Goal: Task Accomplishment & Management: Manage account settings

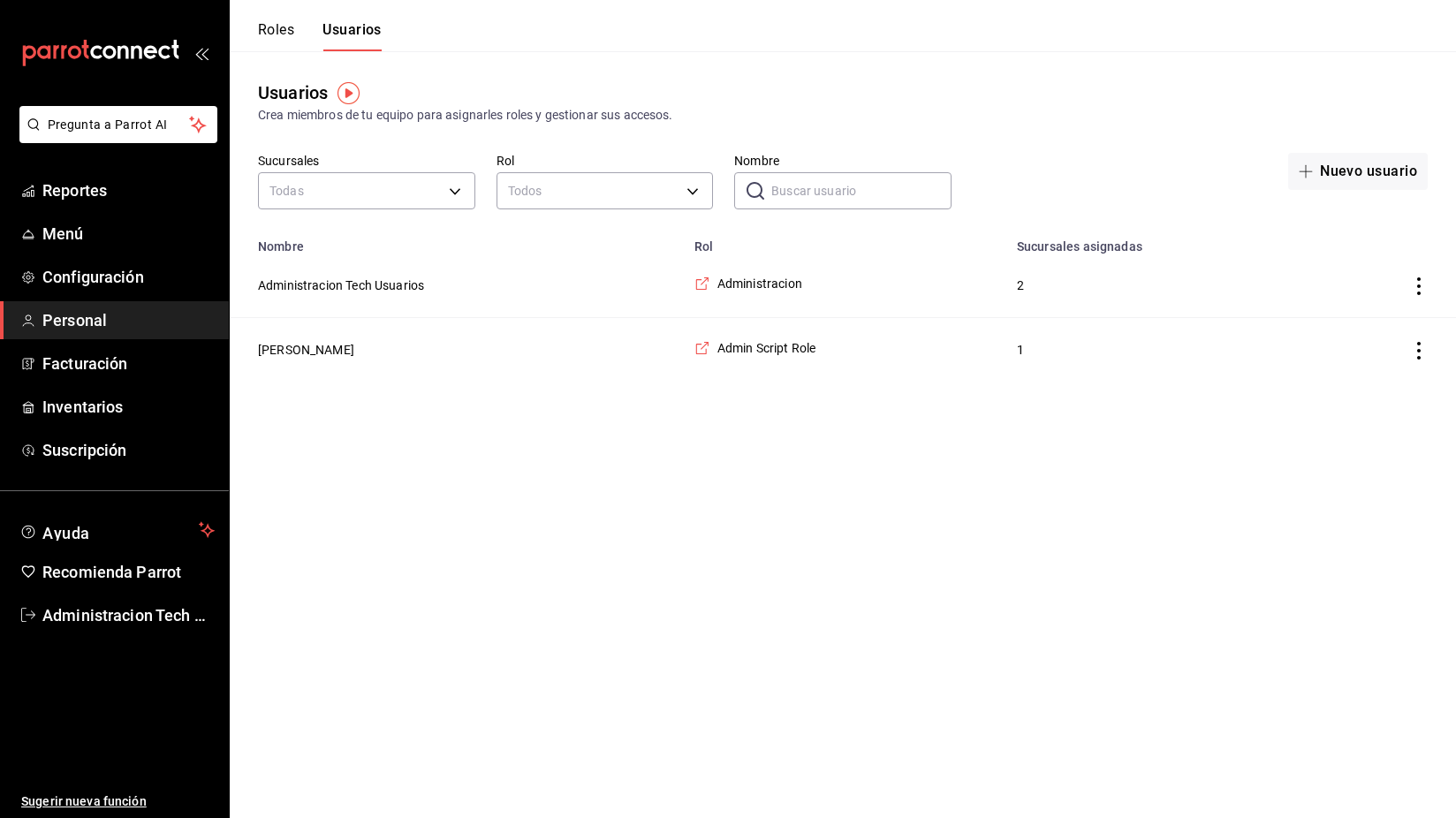
click at [513, 381] on html "Pregunta a Parrot AI Reportes Menú Configuración Personal Facturación Inventari…" at bounding box center [728, 190] width 1456 height 381
click at [284, 30] on button "Roles" at bounding box center [277, 35] width 36 height 30
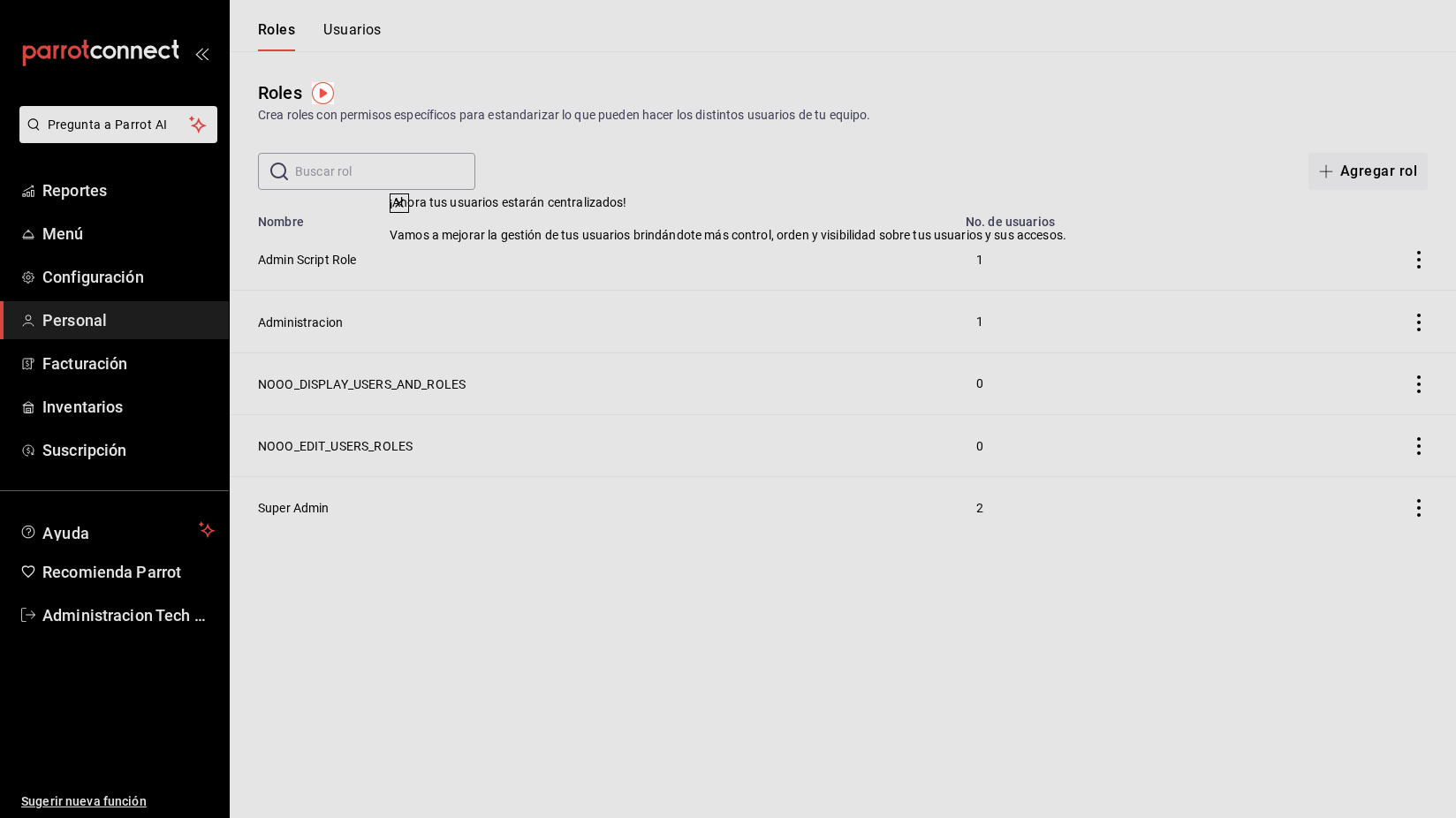
click at [687, 651] on div "¡Ahora tus usuarios estarán centralizados! Vamos a mejorar la gestión de tus us…" at bounding box center [728, 409] width 1456 height 818
click at [407, 210] on icon at bounding box center [399, 204] width 15 height 15
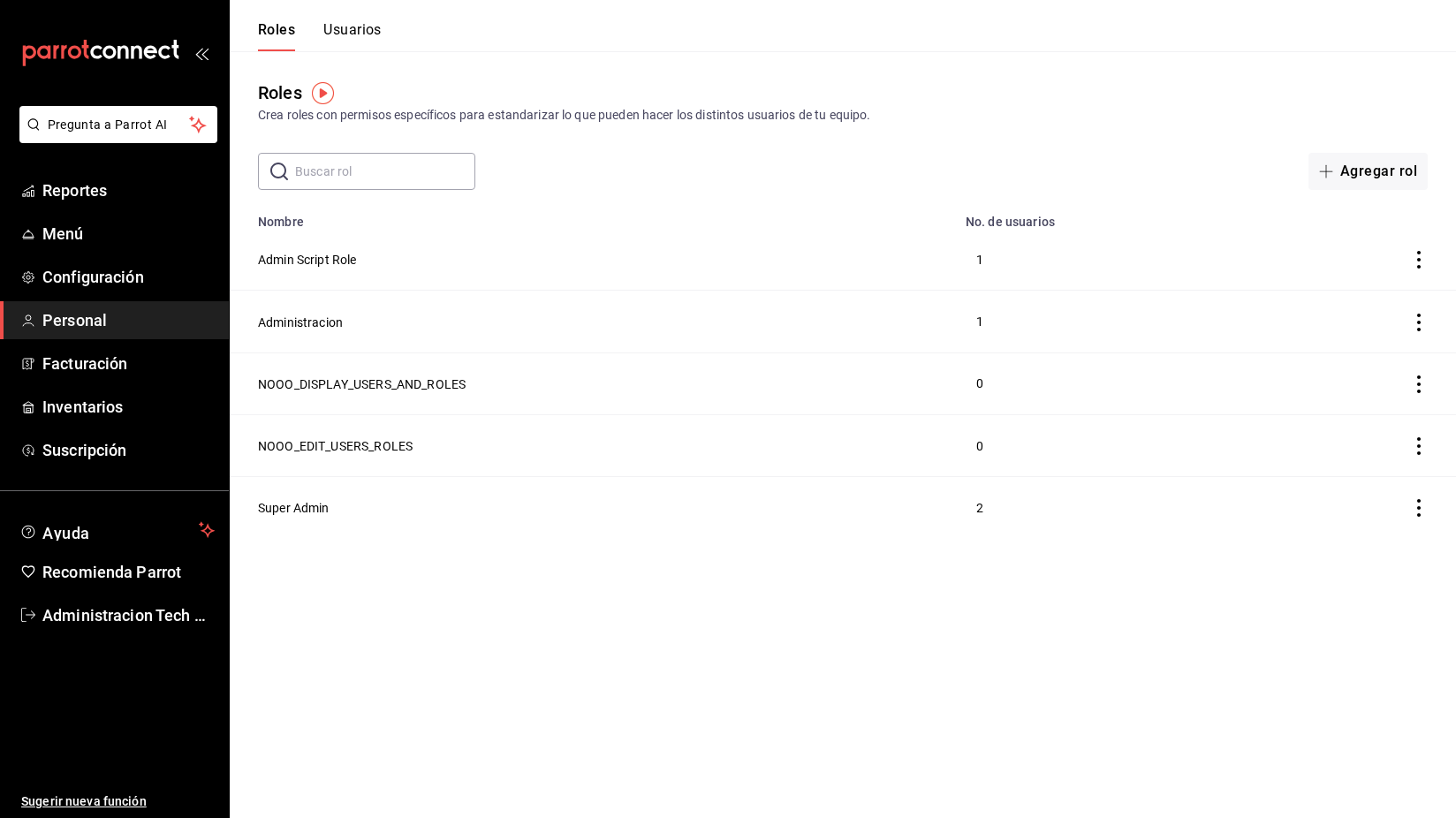
click at [332, 26] on button "Usuarios" at bounding box center [352, 35] width 58 height 30
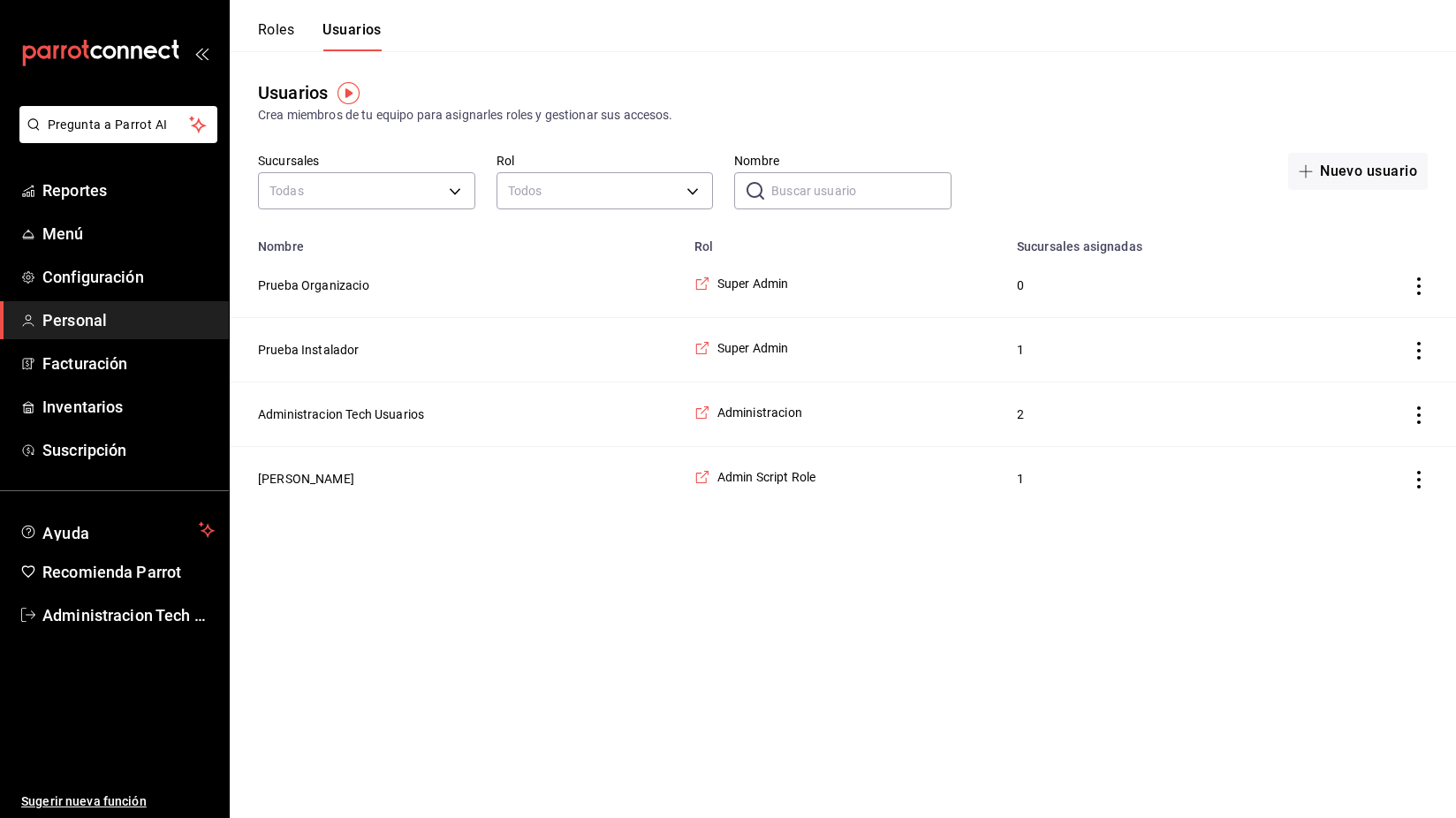
click at [761, 510] on html "Pregunta a Parrot AI Reportes Menú Configuración Personal Facturación Inventari…" at bounding box center [728, 255] width 1456 height 510
drag, startPoint x: 345, startPoint y: 288, endPoint x: 340, endPoint y: 338, distance: 50.2
click at [341, 338] on tbody "Prueba Organizacio Super Admin 0 Prueba Instalador Super Admin 1 Administracion…" at bounding box center [843, 382] width 1227 height 258
click at [338, 343] on button "Prueba Instalador" at bounding box center [309, 349] width 102 height 17
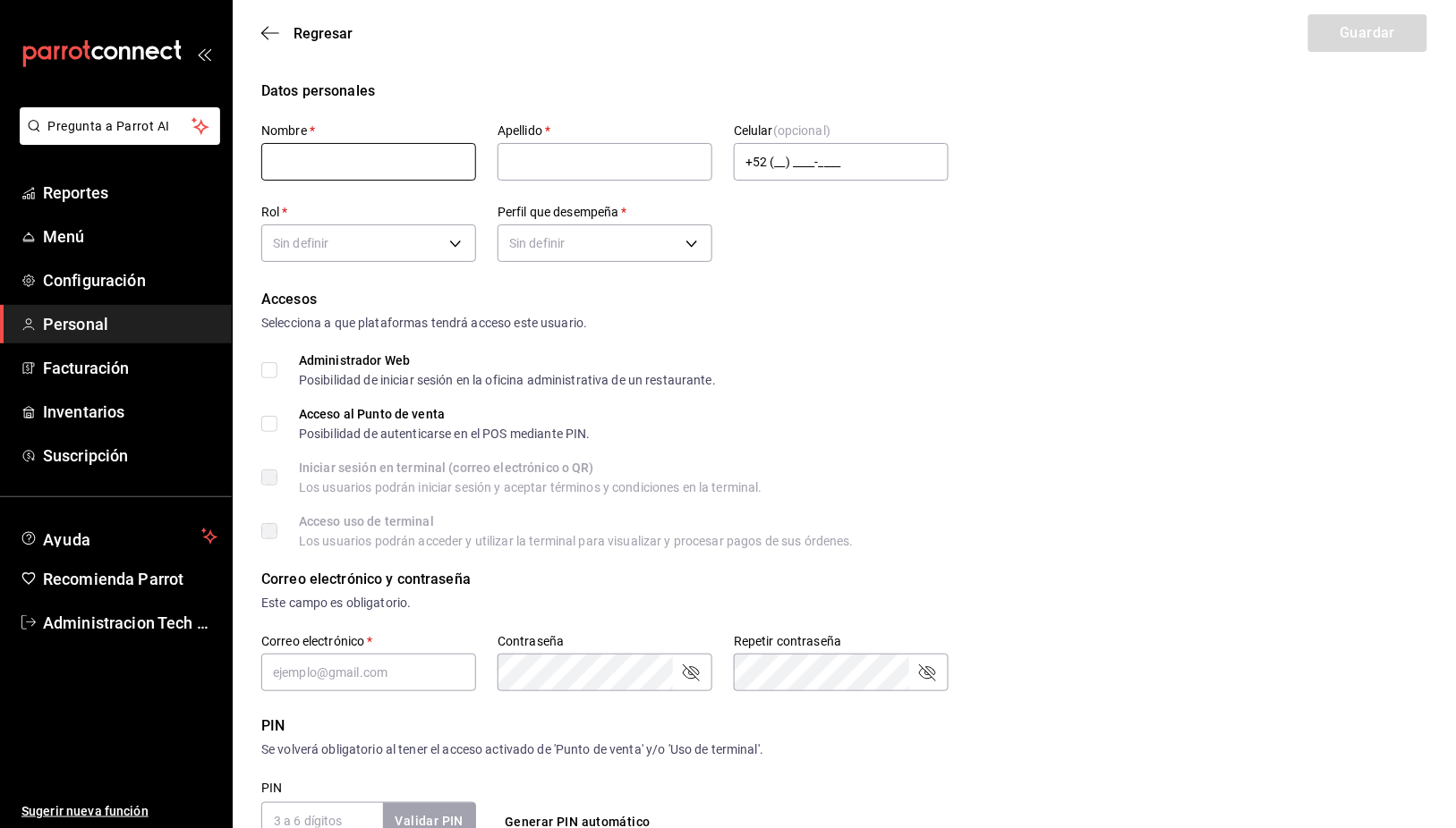
click at [367, 162] on input "text" at bounding box center [369, 161] width 215 height 38
click at [298, 33] on span "Regresar" at bounding box center [323, 33] width 59 height 17
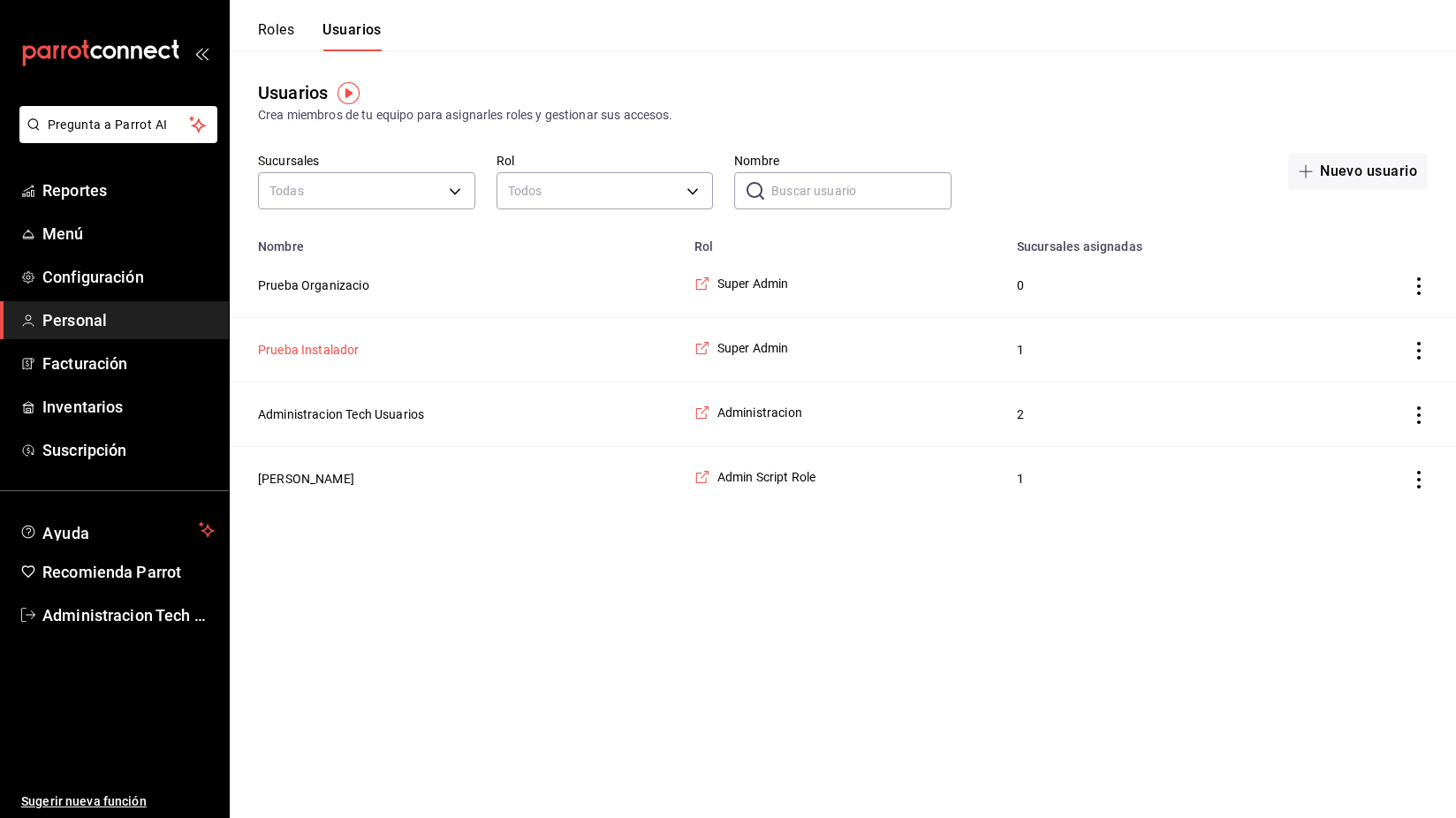
click at [353, 346] on button "Prueba Instalador" at bounding box center [309, 349] width 102 height 17
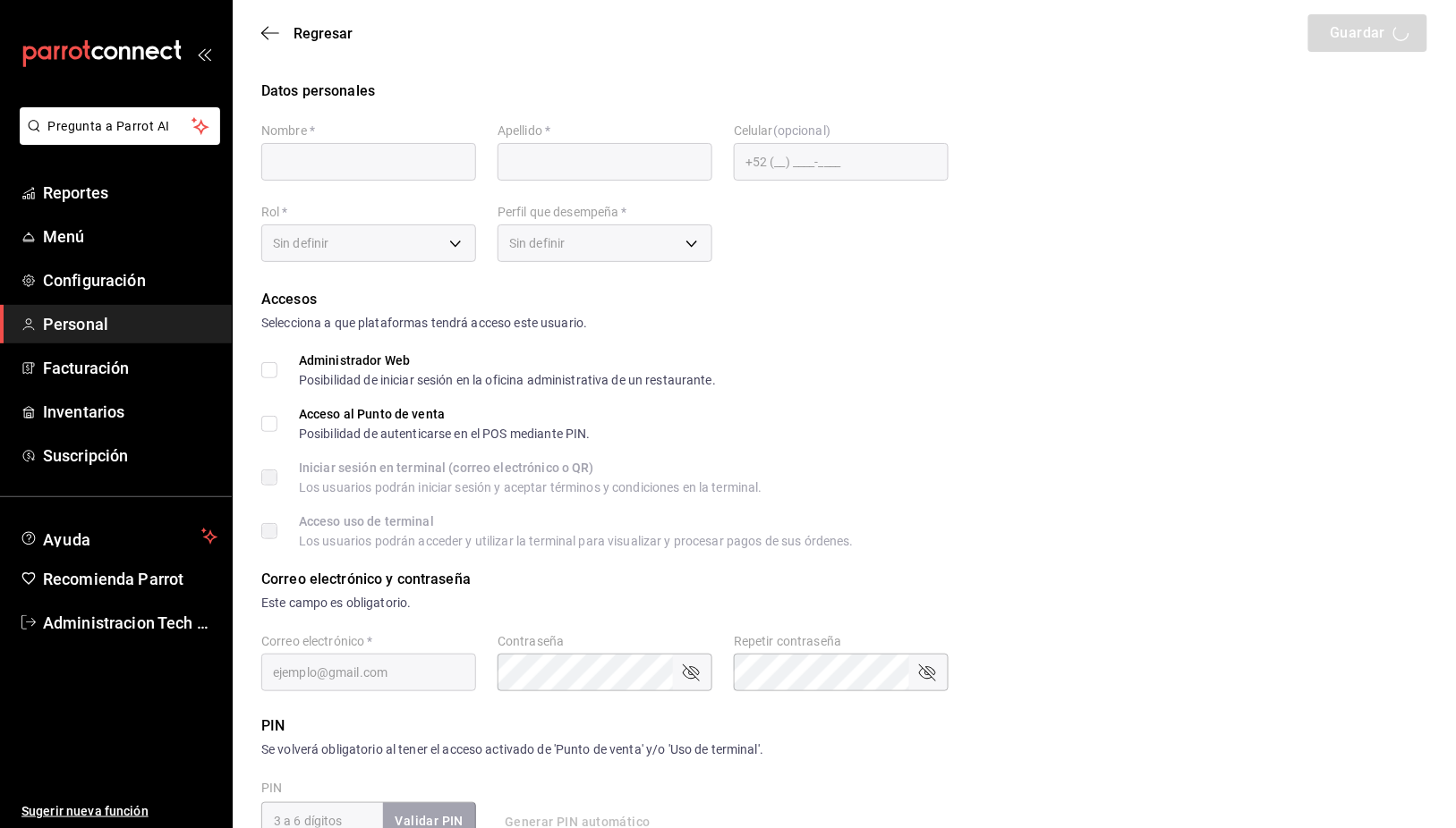
click at [884, 336] on div "Accesos Selecciona a que plataformas tendrá acceso este usuario. Administrador …" at bounding box center [844, 418] width 1166 height 259
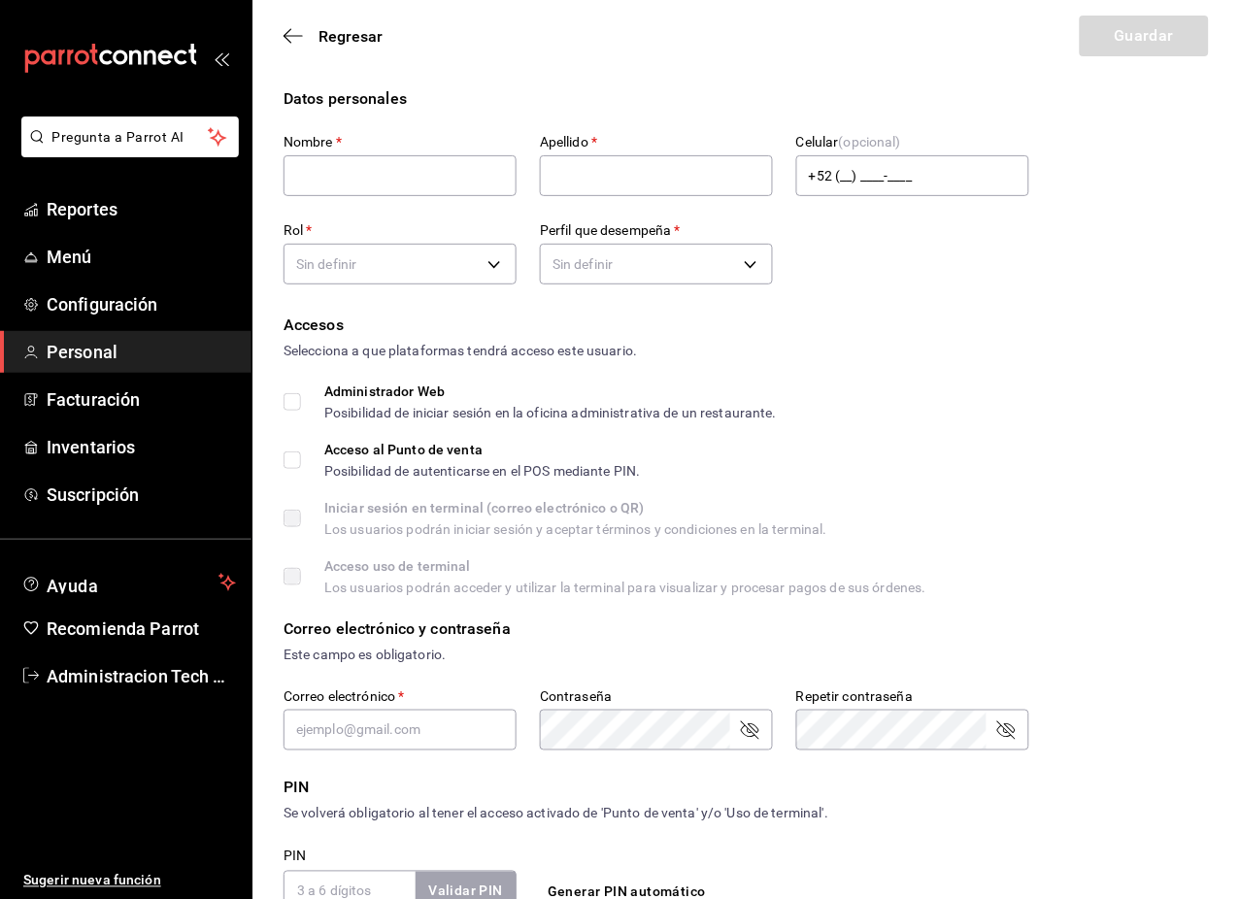
click at [1204, 760] on form "Datos personales Nombre   * Apellido   * Celular (opcional) +52 (__) ____-____ …" at bounding box center [746, 714] width 925 height 1254
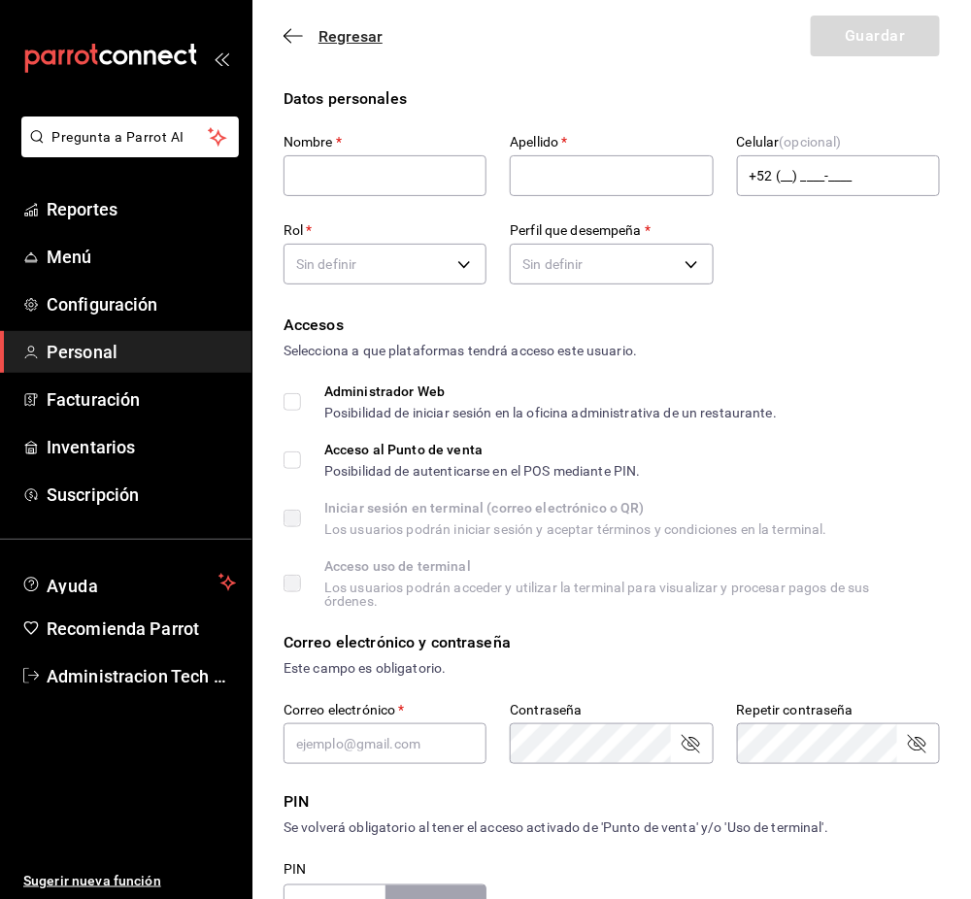
click at [336, 41] on span "Regresar" at bounding box center [350, 36] width 64 height 18
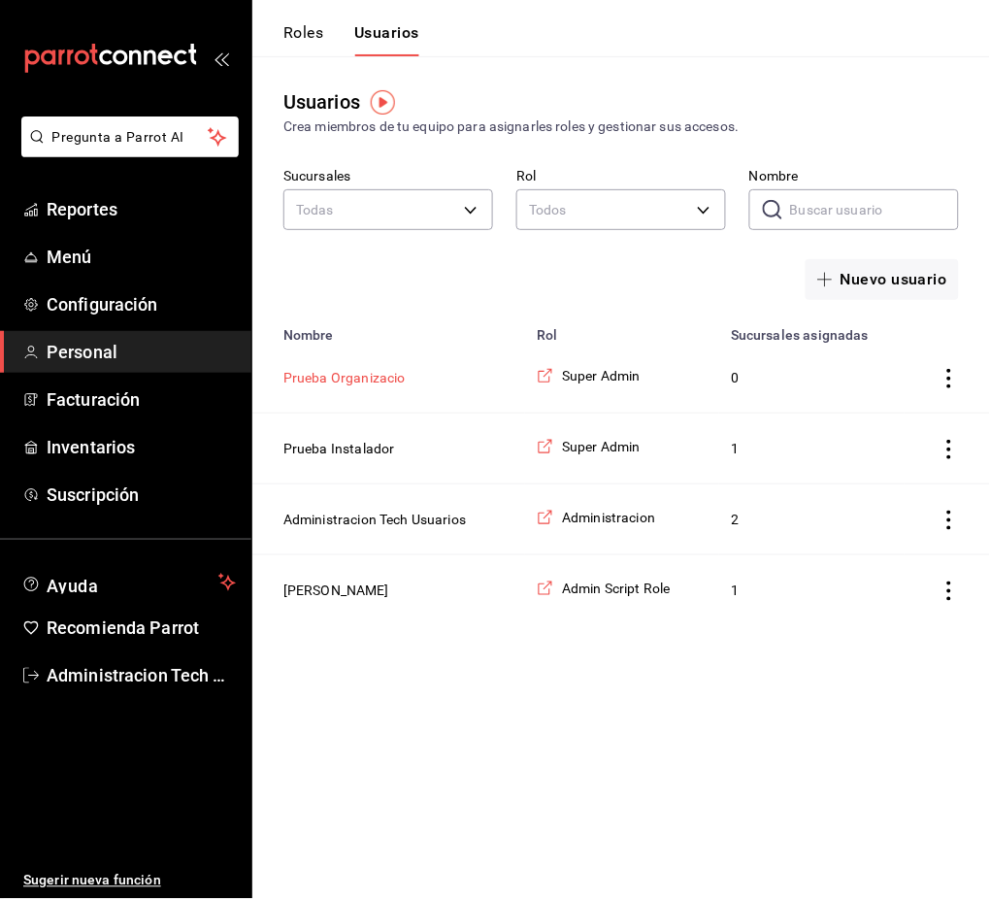
click at [354, 384] on button "Prueba Organizacio" at bounding box center [345, 377] width 122 height 19
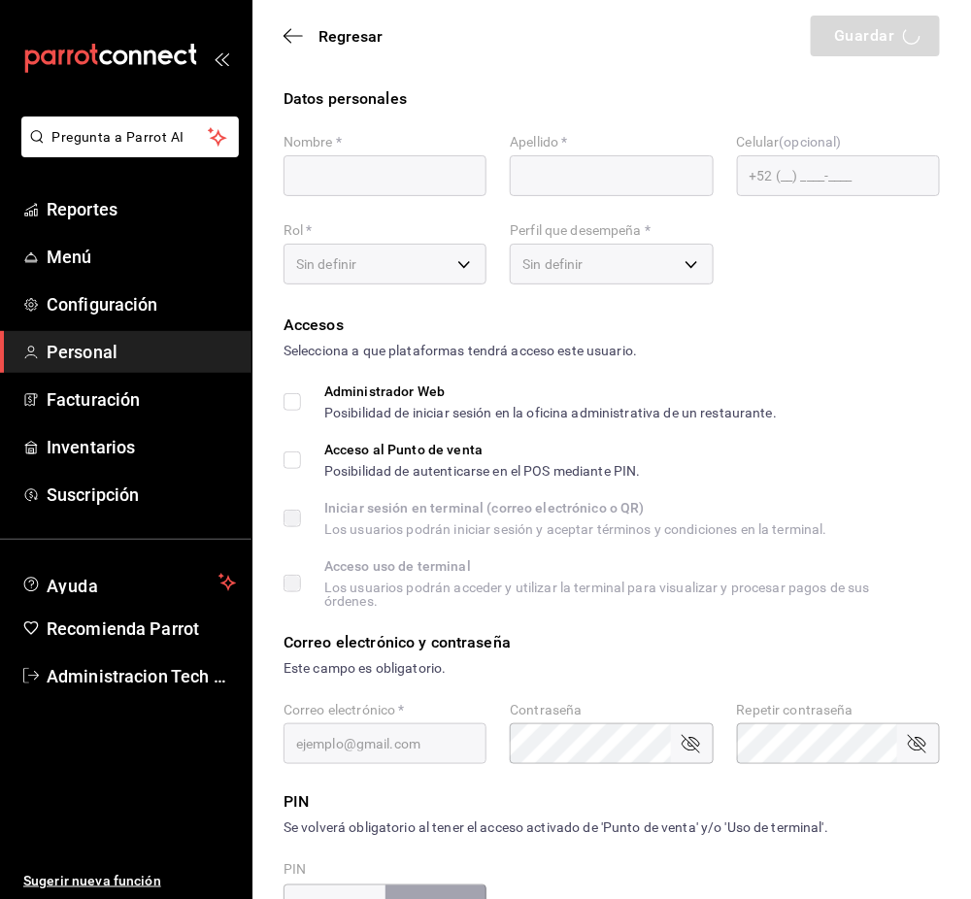
click at [584, 308] on form "Datos personales Nombre   * Apellido   * Celular (opcional) +52 (__) ____-____ …" at bounding box center [612, 728] width 656 height 1282
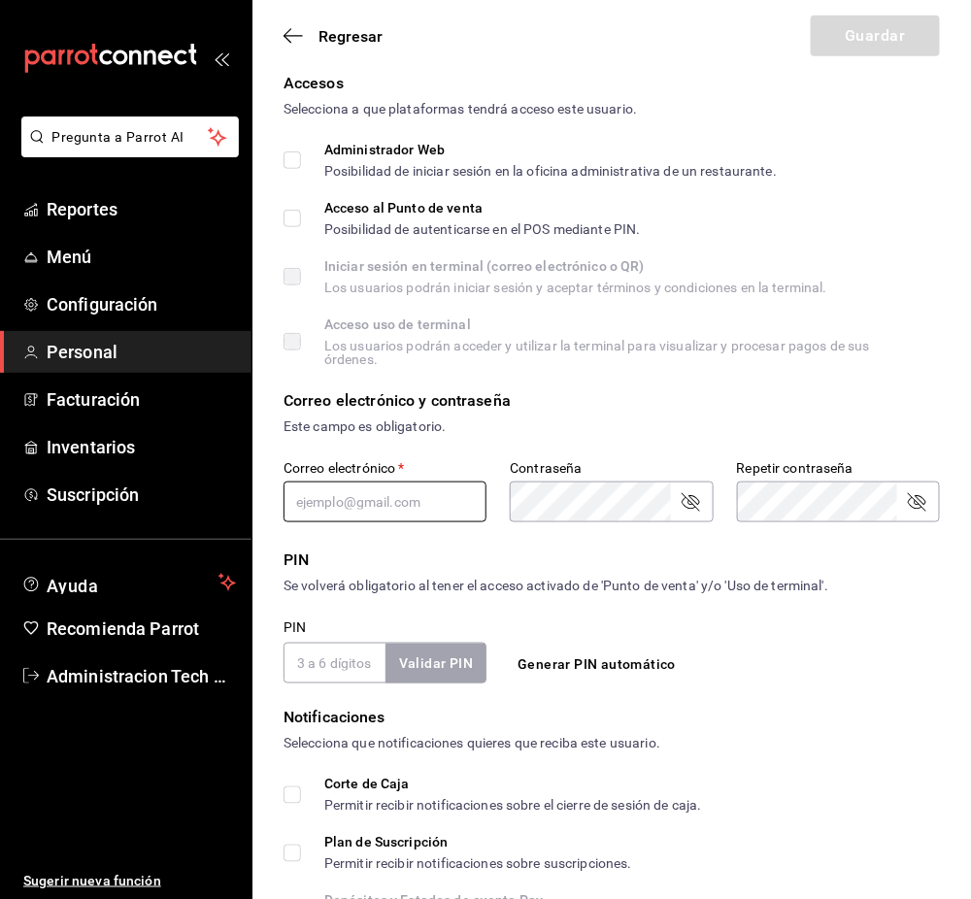
scroll to position [258, 0]
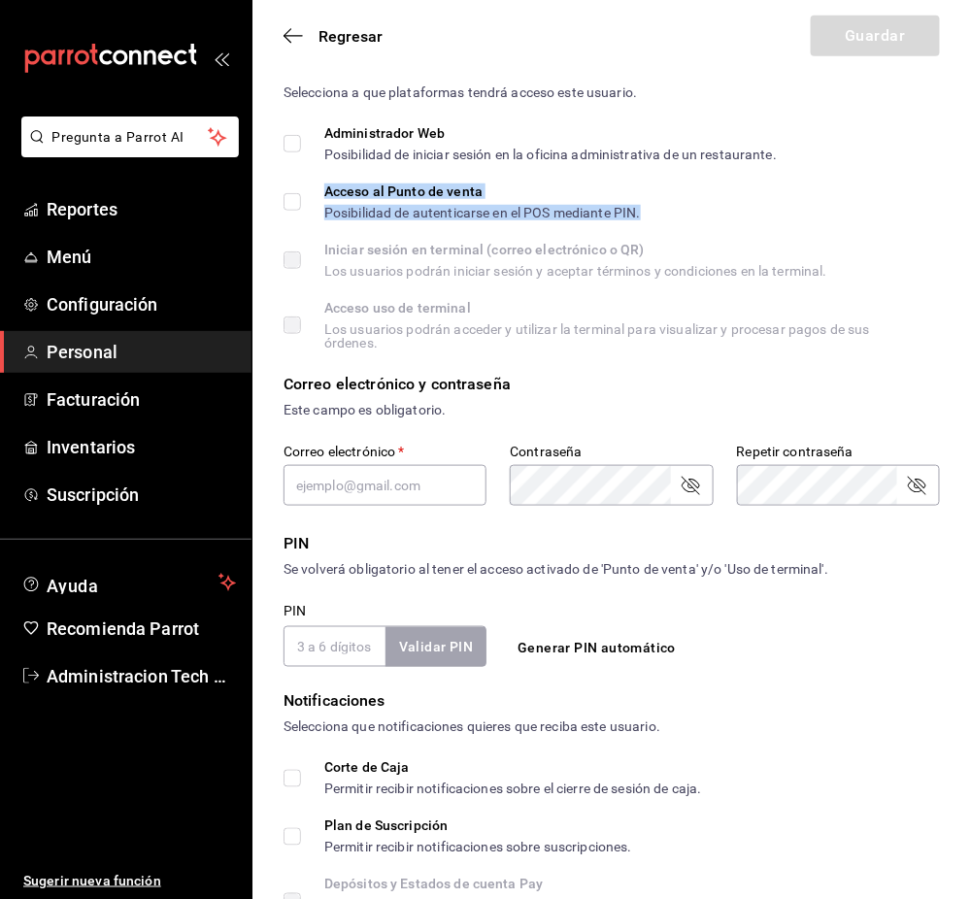
click at [337, 192] on div "Acceso al Punto de venta" at bounding box center [482, 191] width 317 height 14
click at [282, 203] on div "Datos personales Nombre   * Apellido   * Celular (opcional) +52 (__) ____-____ …" at bounding box center [611, 470] width 719 height 1282
click at [298, 200] on input "Acceso al Punto de venta Posibilidad de autenticarse en el POS mediante PIN." at bounding box center [292, 201] width 17 height 17
click at [298, 201] on input "Acceso al Punto de venta Posibilidad de autenticarse en el POS mediante PIN." at bounding box center [292, 201] width 17 height 17
checkbox input "false"
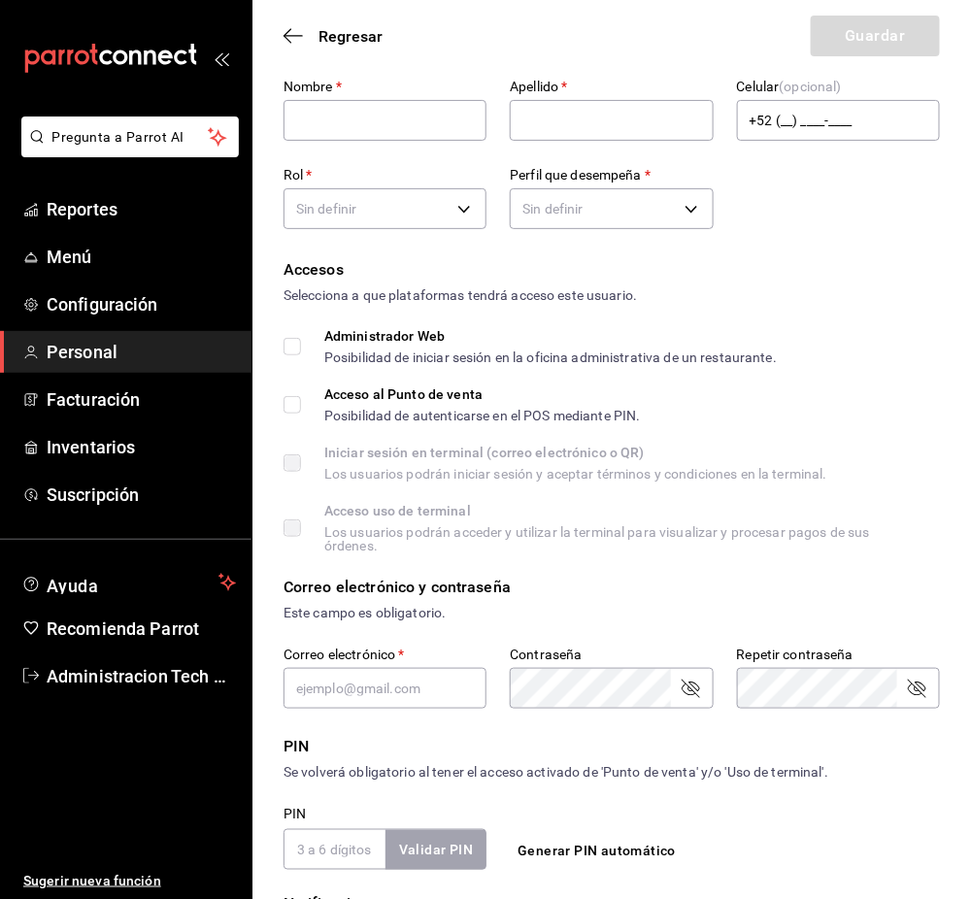
scroll to position [522, 0]
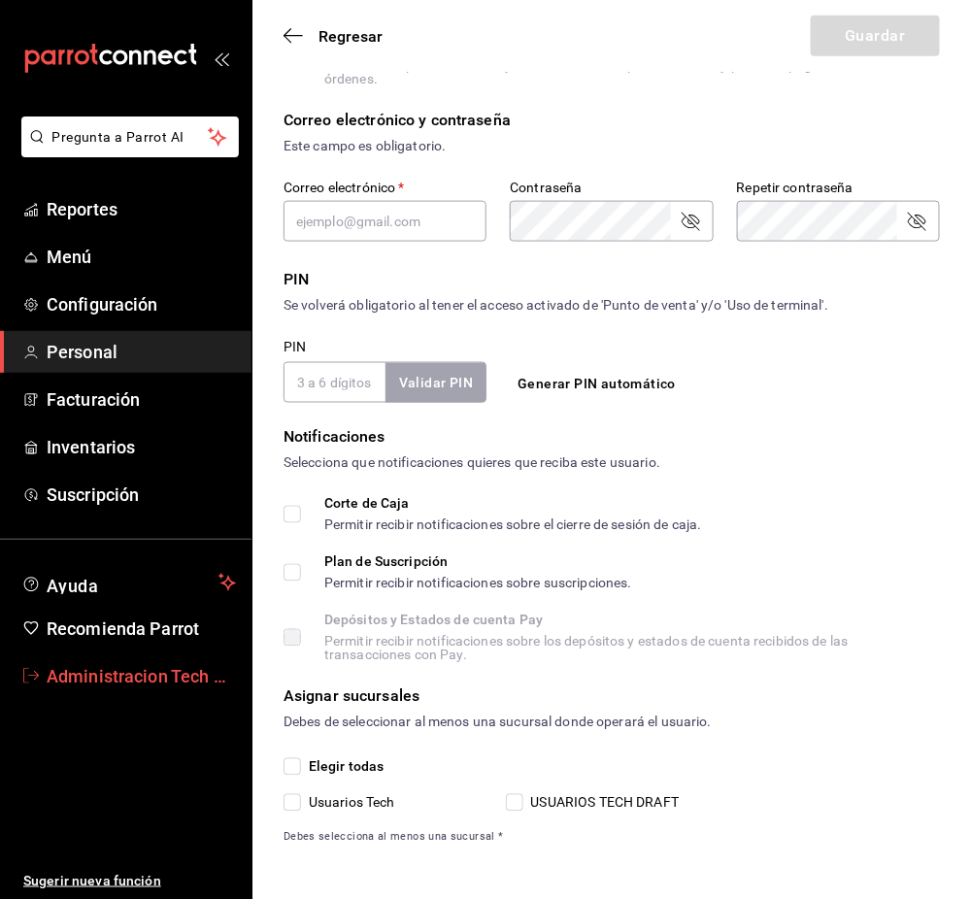
click at [138, 679] on span "Administracion Tech Usuarios" at bounding box center [141, 676] width 189 height 26
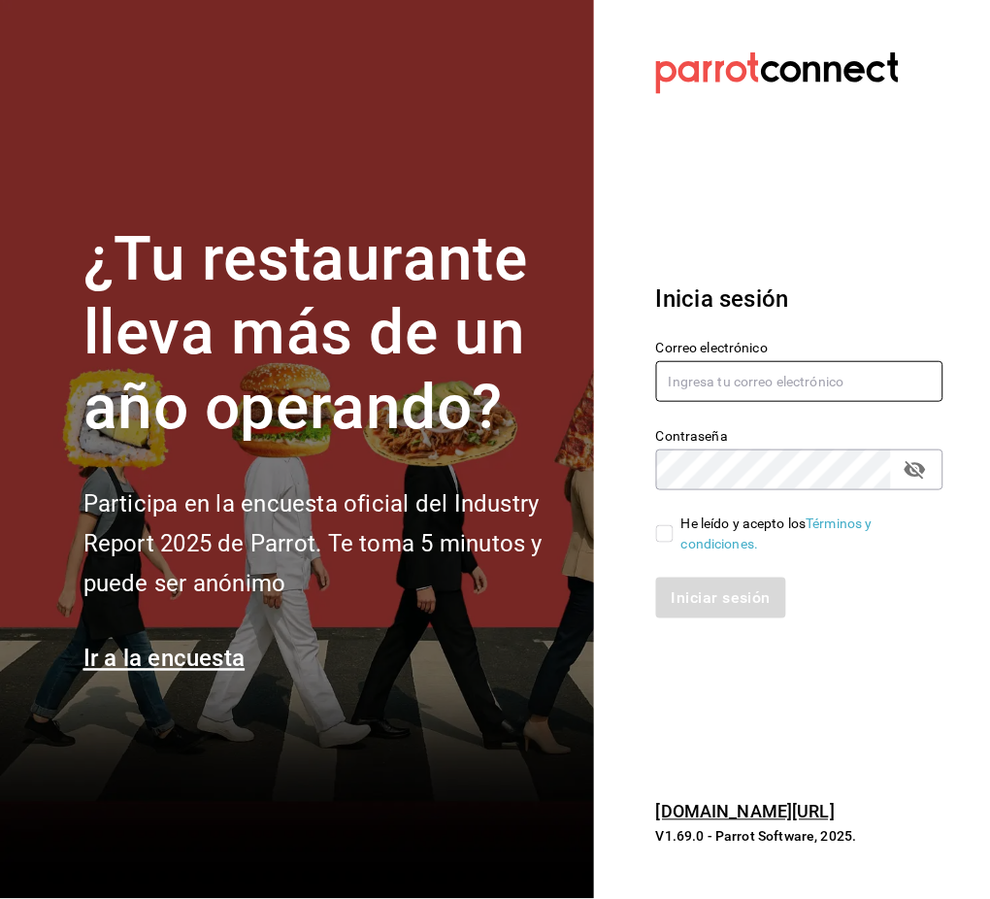
click at [679, 386] on input "text" at bounding box center [799, 381] width 287 height 41
type input "usuarios2@luis.com"
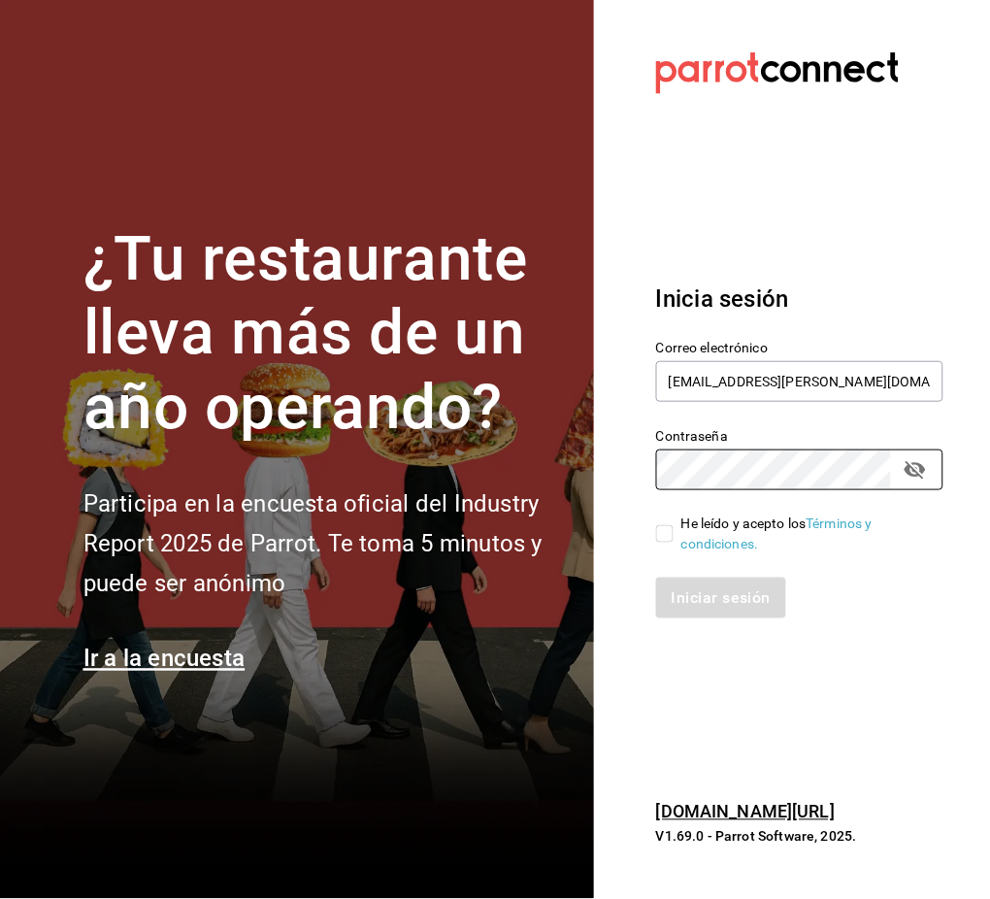
click at [728, 520] on div "He leído y acepto los Términos y condiciones." at bounding box center [805, 534] width 247 height 41
click at [674, 525] on input "He leído y acepto los Términos y condiciones." at bounding box center [664, 533] width 17 height 17
checkbox input "true"
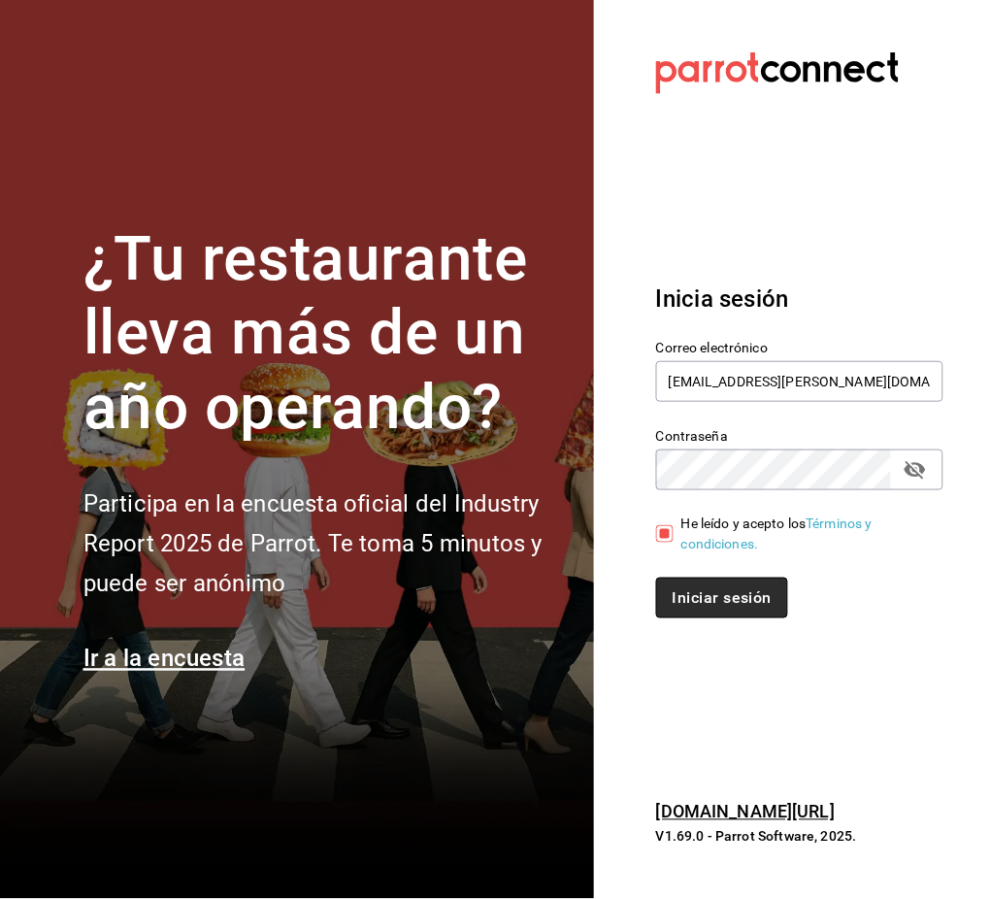
click at [757, 591] on button "Iniciar sesión" at bounding box center [722, 598] width 132 height 41
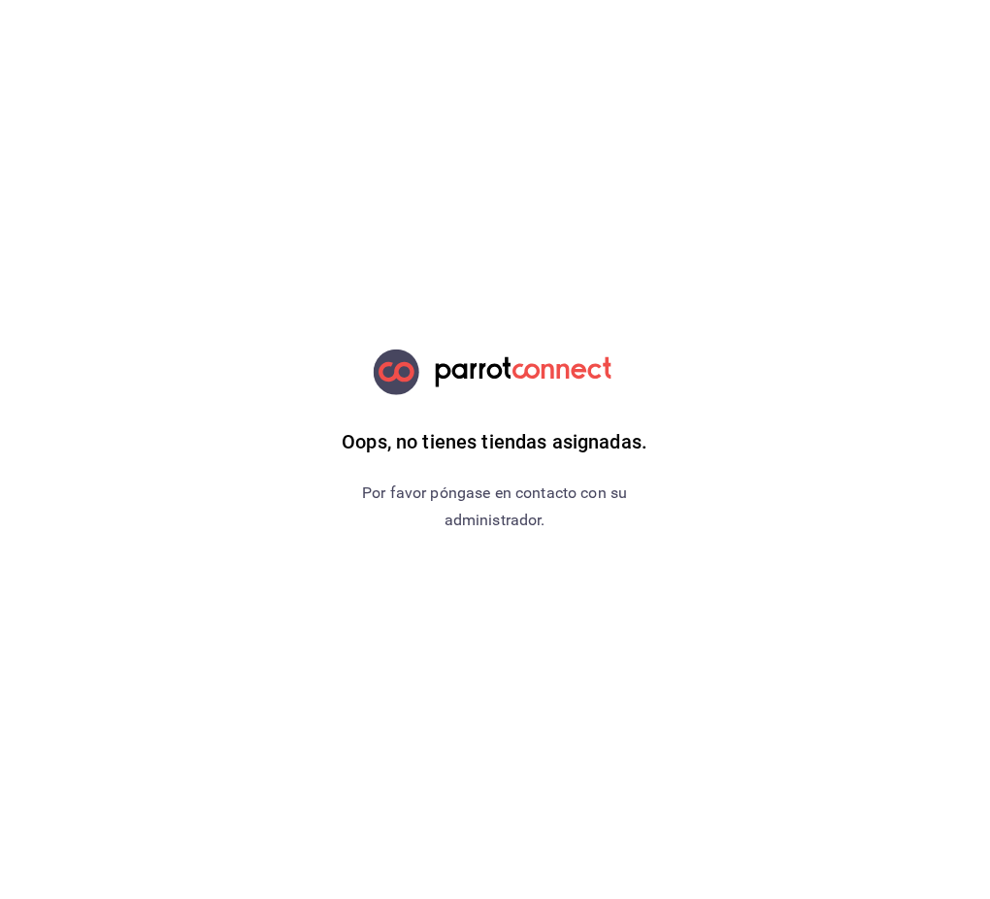
click at [722, 467] on div "Oops, no tienes tiendas asignadas. Por favor póngase en contacto con su adminis…" at bounding box center [496, 449] width 490 height 899
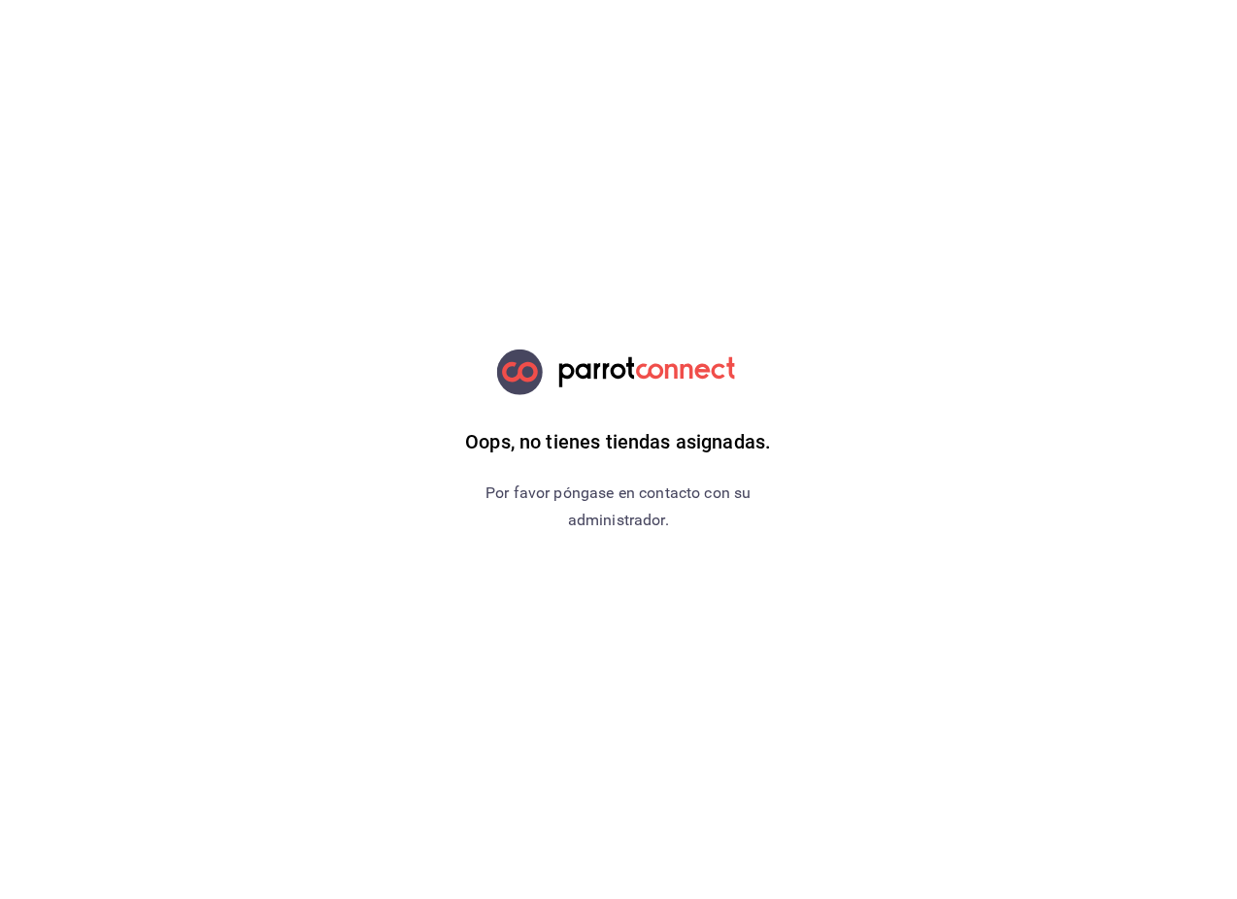
drag, startPoint x: 939, startPoint y: 619, endPoint x: 906, endPoint y: 568, distance: 60.3
click at [939, 0] on html "Oops, no tienes tiendas asignadas. Por favor póngase en contacto con su adminis…" at bounding box center [618, 0] width 1237 height 0
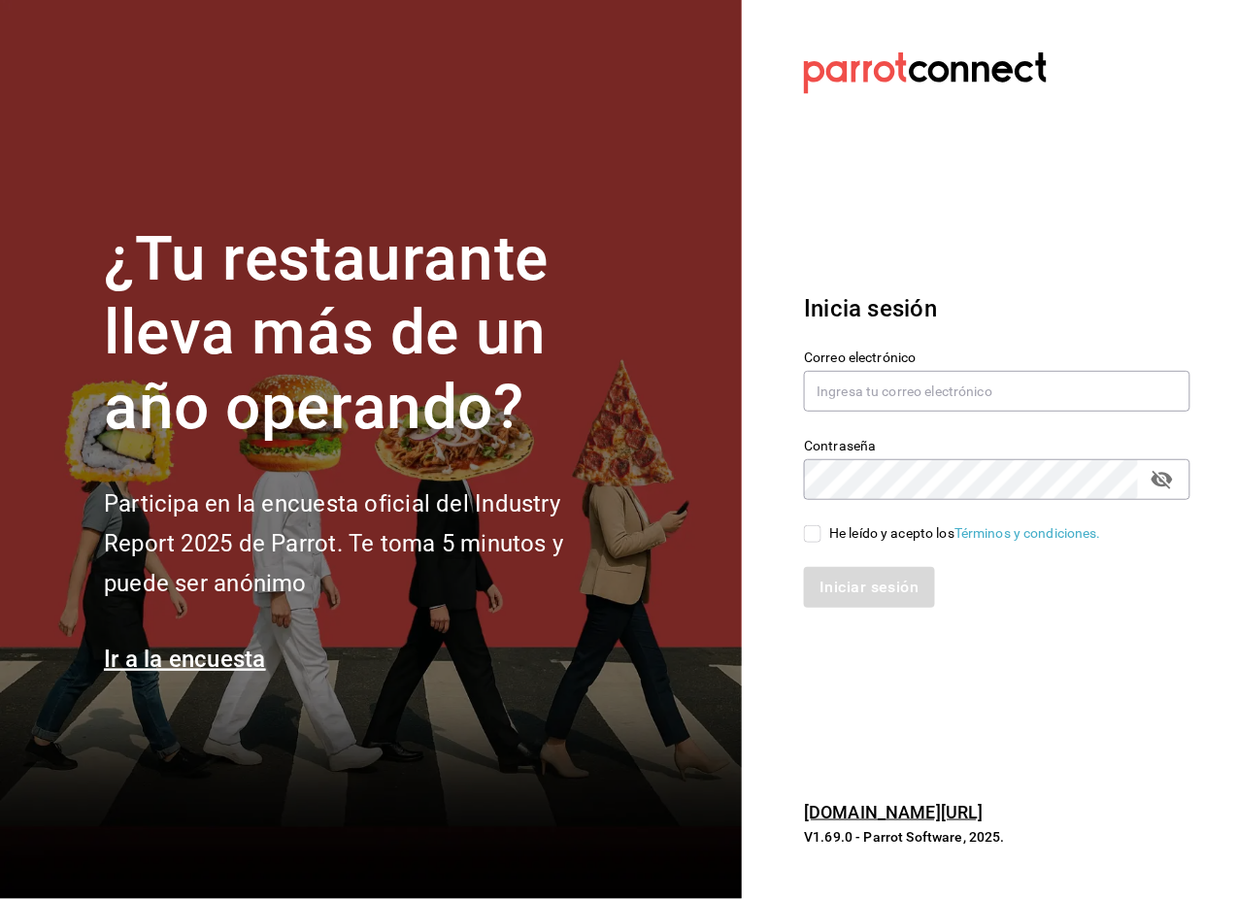
click at [983, 289] on div "Inicia sesión Correo electrónico Contraseña Contraseña He leído y acepto los Té…" at bounding box center [997, 450] width 386 height 364
click at [902, 388] on input "text" at bounding box center [997, 391] width 386 height 41
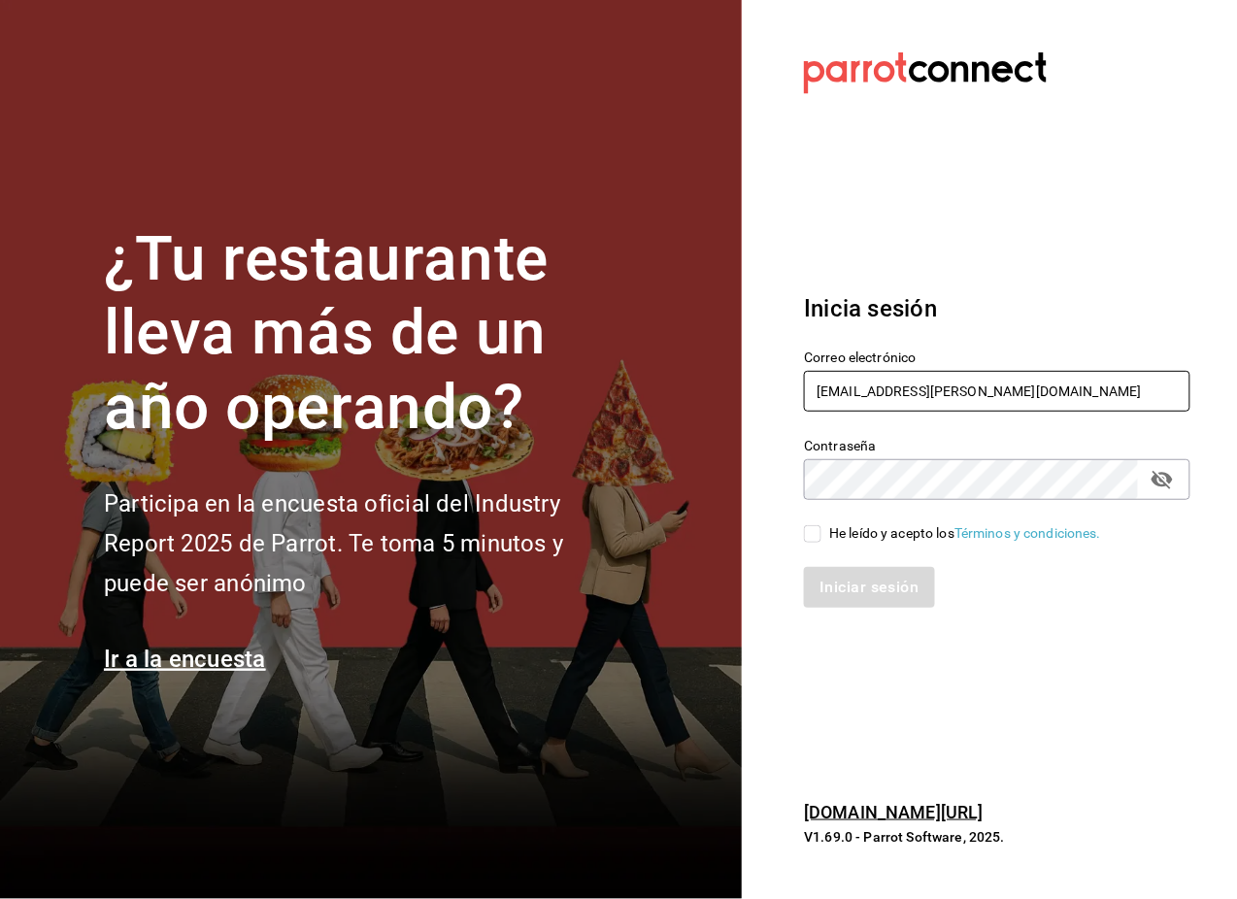
type input "[EMAIL_ADDRESS][PERSON_NAME][DOMAIN_NAME]"
click at [851, 539] on div "He leído y acepto los Términos y condiciones." at bounding box center [965, 533] width 272 height 20
click at [821, 539] on input "He leído y acepto los Términos y condiciones." at bounding box center [812, 533] width 17 height 17
checkbox input "true"
click at [871, 587] on button "Iniciar sesión" at bounding box center [870, 587] width 132 height 41
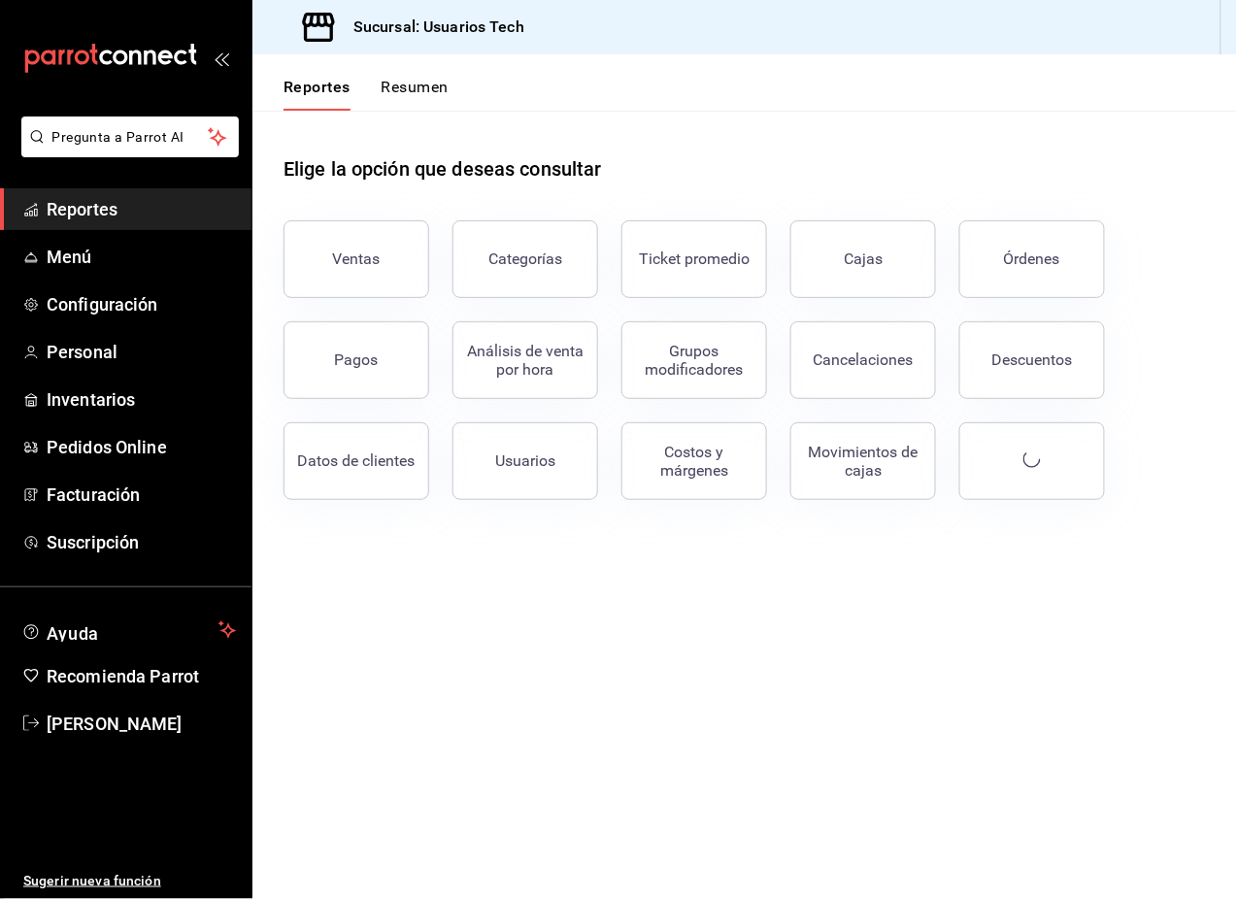
drag, startPoint x: 409, startPoint y: 641, endPoint x: 262, endPoint y: 415, distance: 269.6
click at [410, 639] on main "Elige la opción que deseas consultar Ventas Categorías Ticket promedio Cajas Ór…" at bounding box center [744, 505] width 985 height 788
click at [85, 266] on span "Menú" at bounding box center [141, 257] width 189 height 26
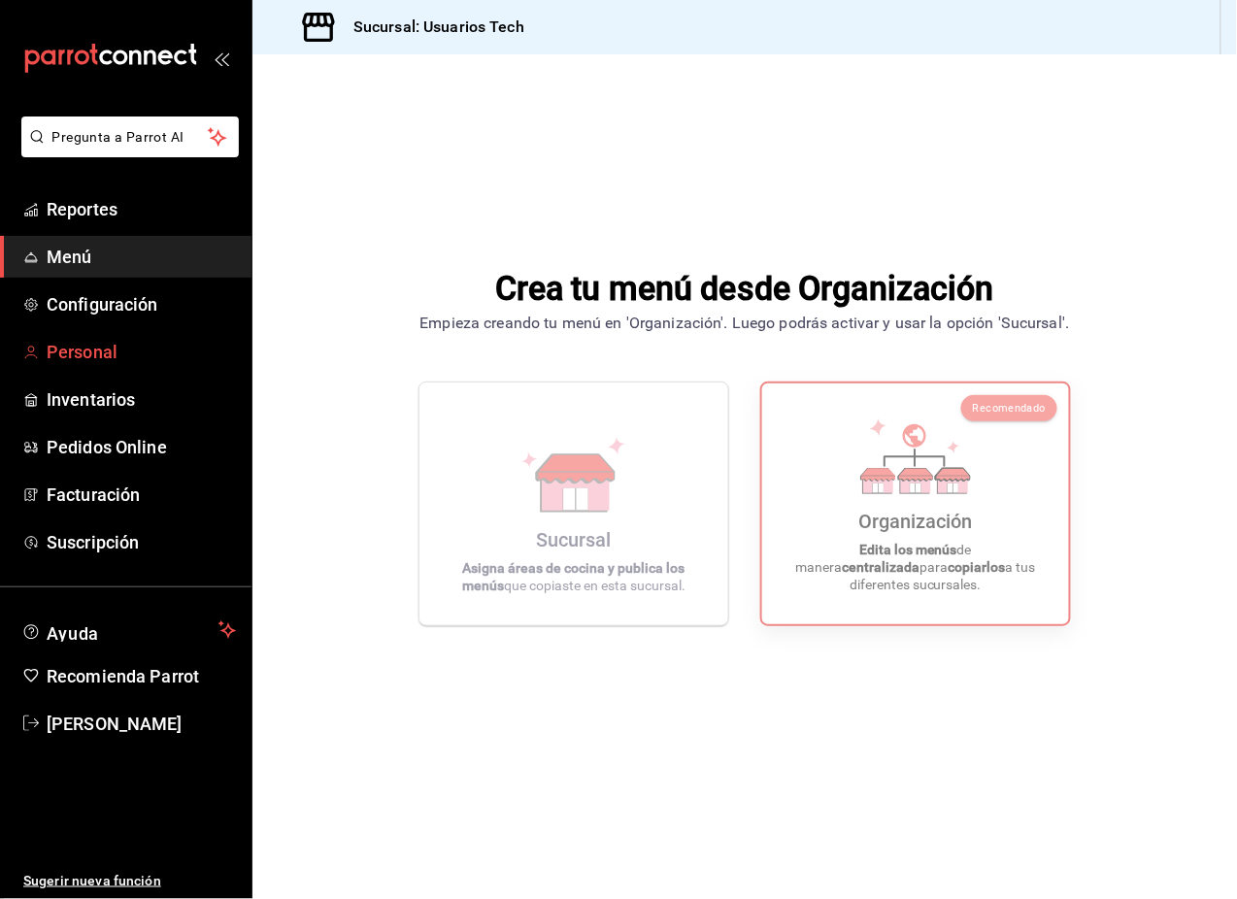
click at [114, 332] on link "Personal" at bounding box center [125, 352] width 251 height 42
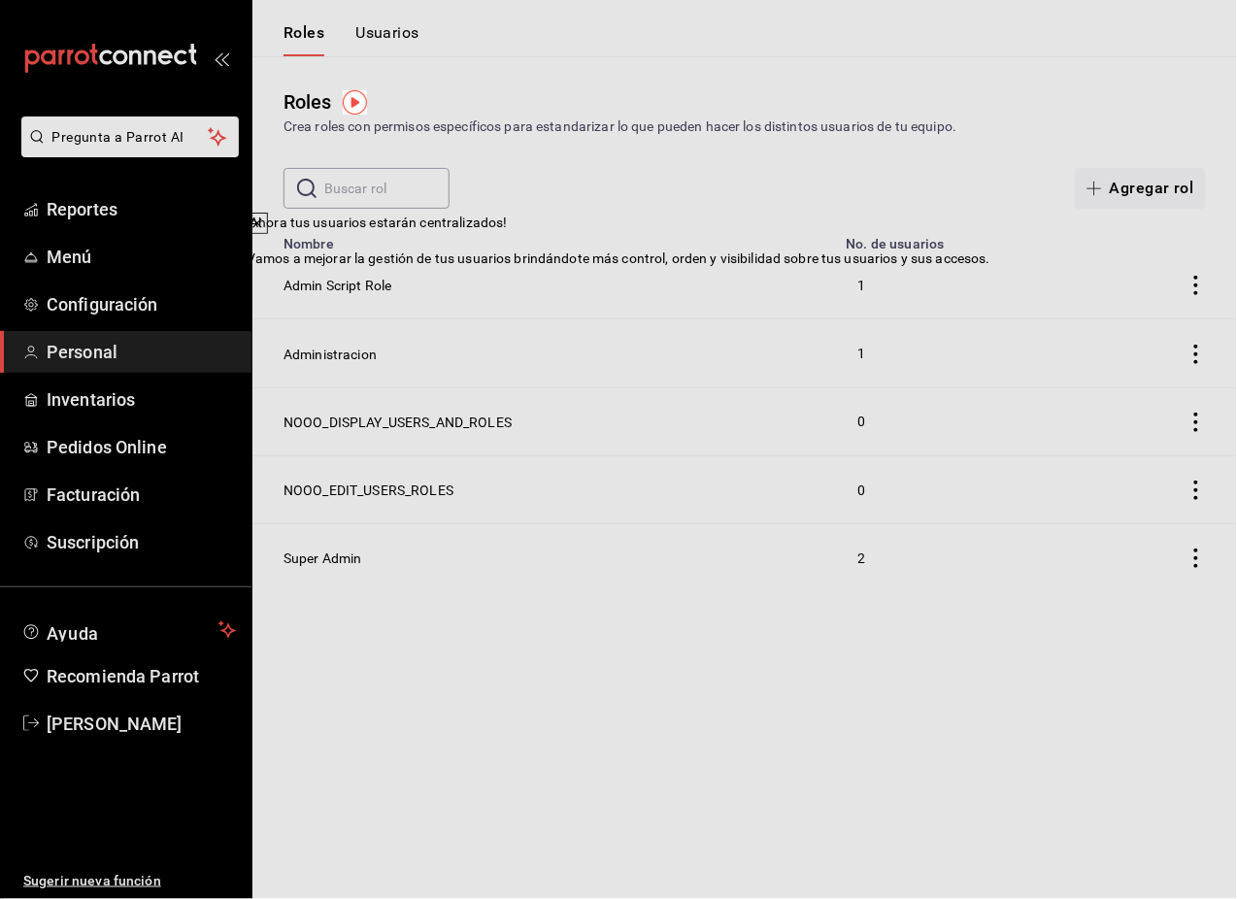
click at [268, 234] on button at bounding box center [257, 223] width 21 height 21
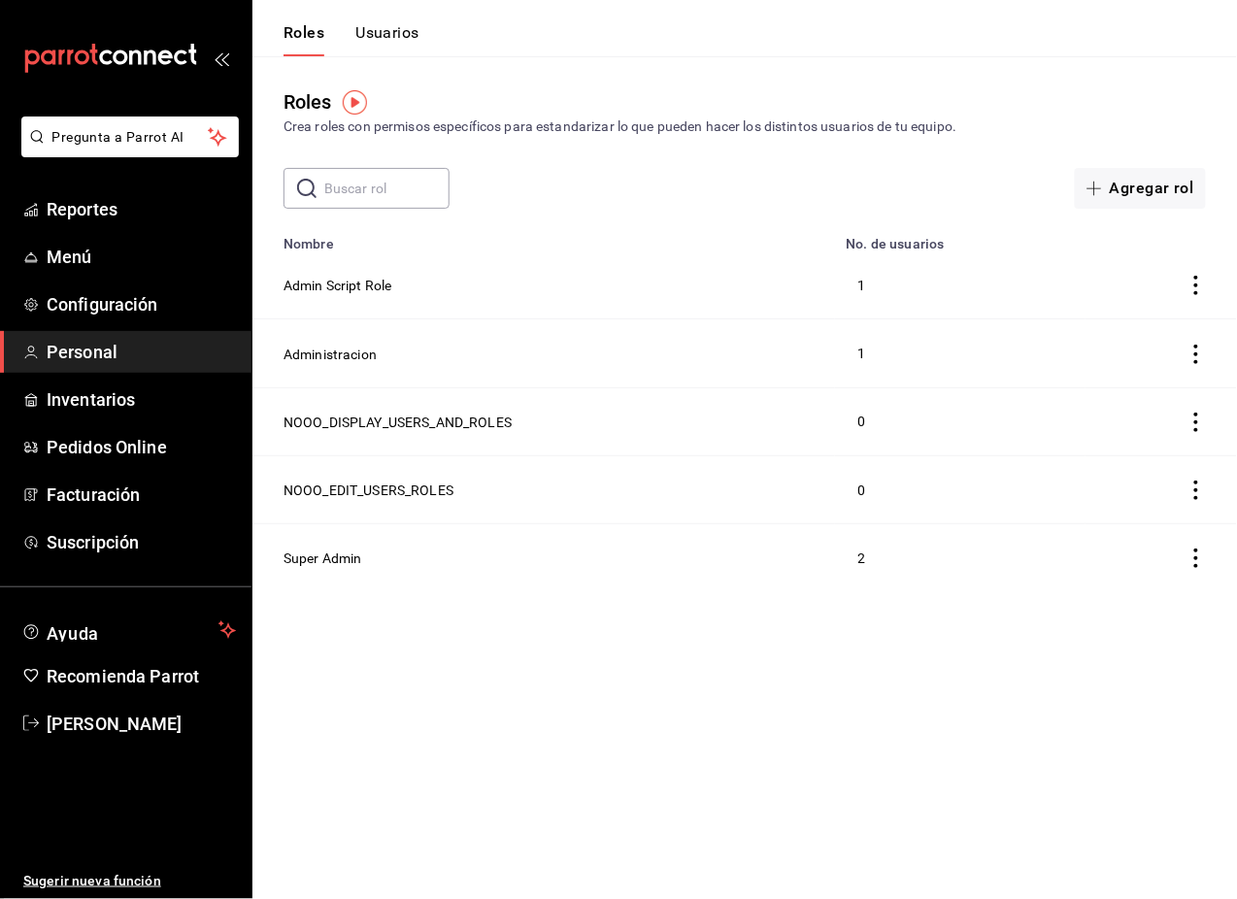
click at [373, 40] on button "Usuarios" at bounding box center [387, 39] width 64 height 33
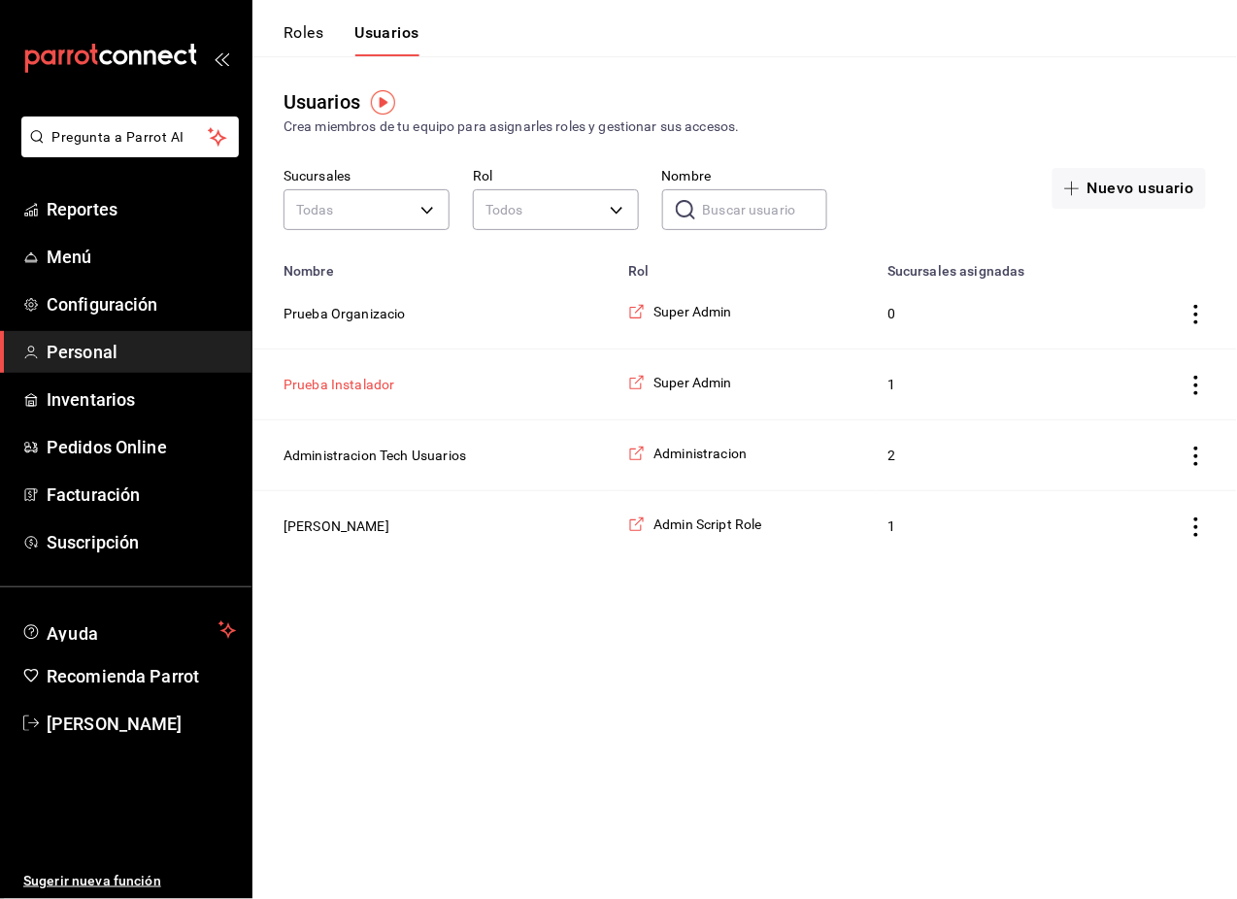
click at [357, 383] on button "Prueba Instalador" at bounding box center [340, 384] width 112 height 19
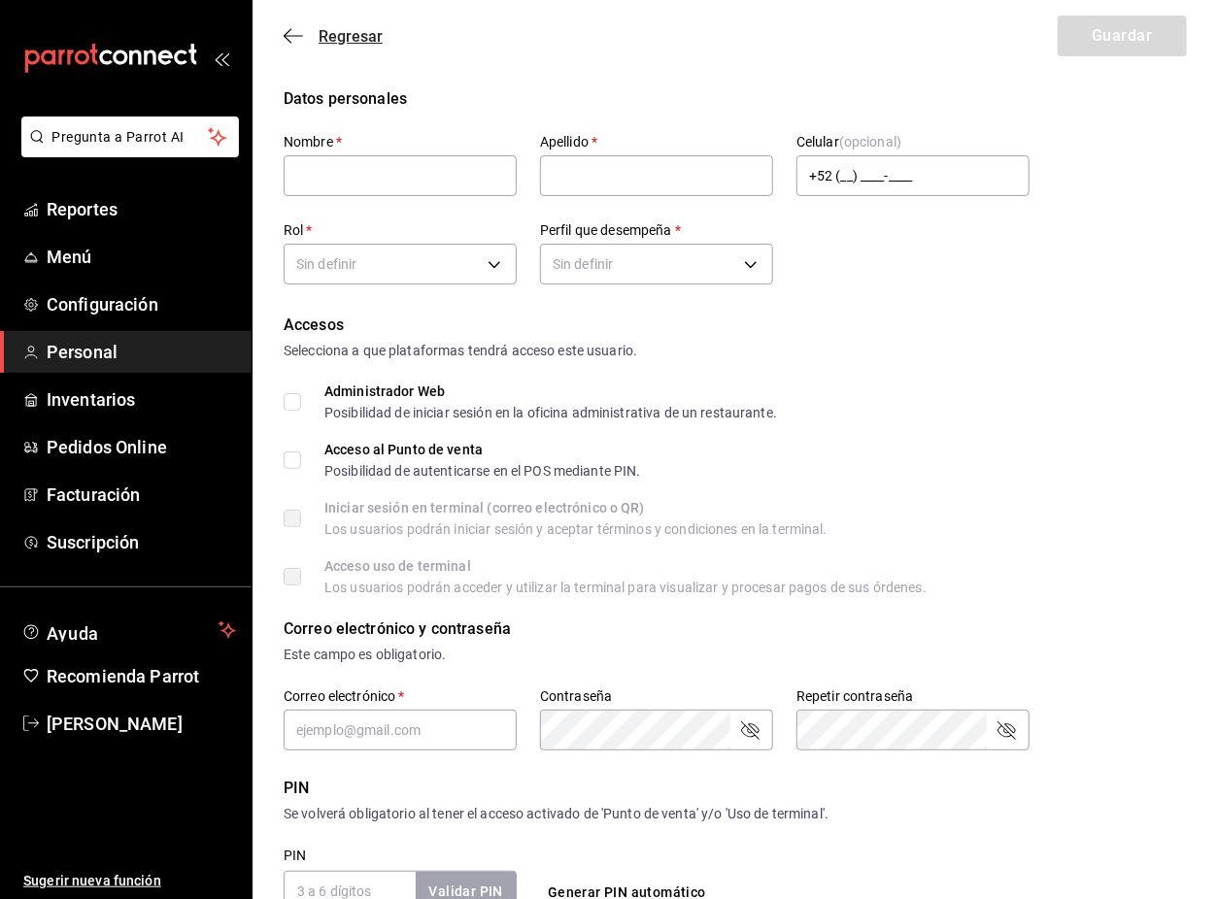
click at [328, 33] on span "Regresar" at bounding box center [350, 36] width 64 height 18
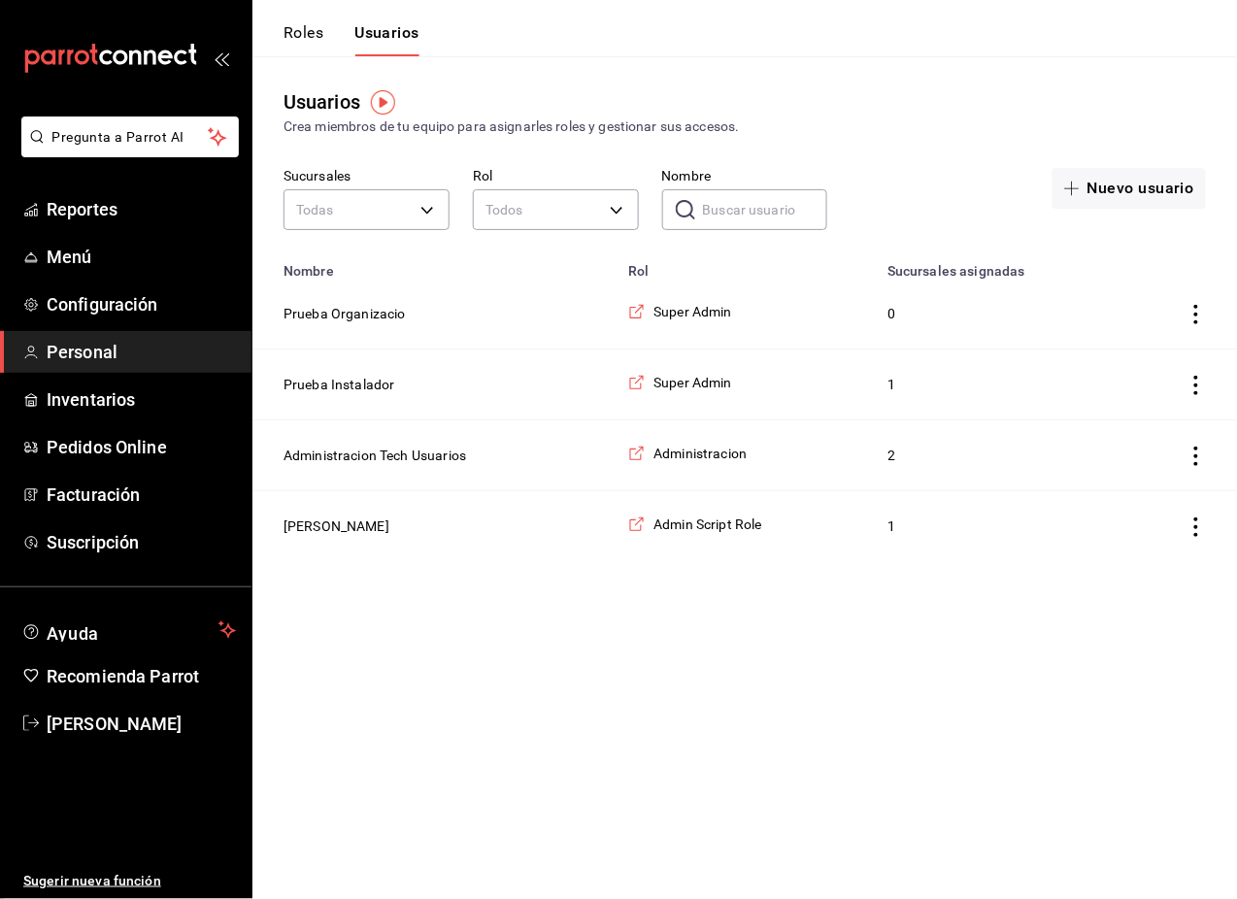
click at [533, 561] on html "Pregunta a Parrot AI Reportes Menú Configuración Personal Inventarios Pedidos O…" at bounding box center [618, 280] width 1237 height 561
click at [334, 385] on button "Prueba Instalador" at bounding box center [340, 384] width 112 height 19
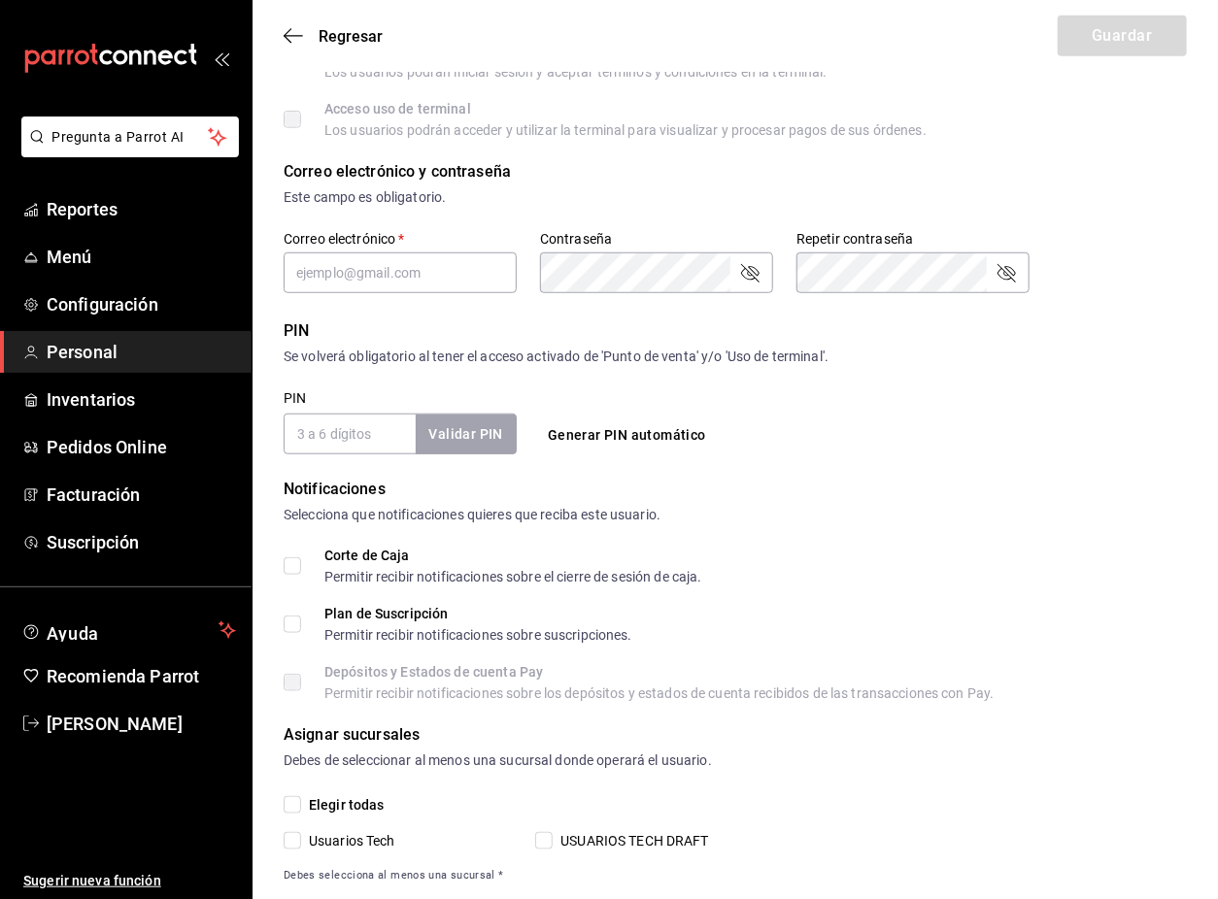
scroll to position [495, 0]
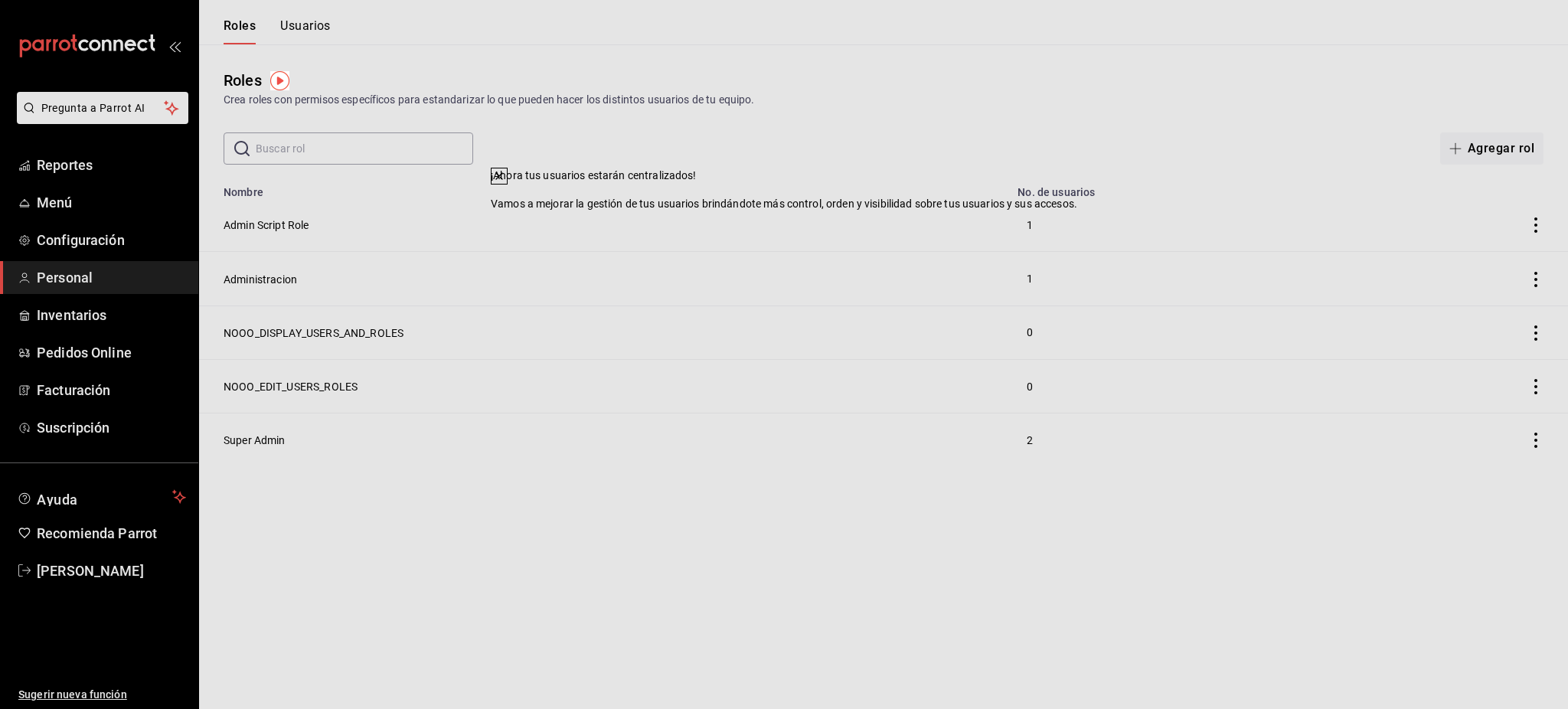
click at [505, 182] on icon at bounding box center [499, 177] width 13 height 13
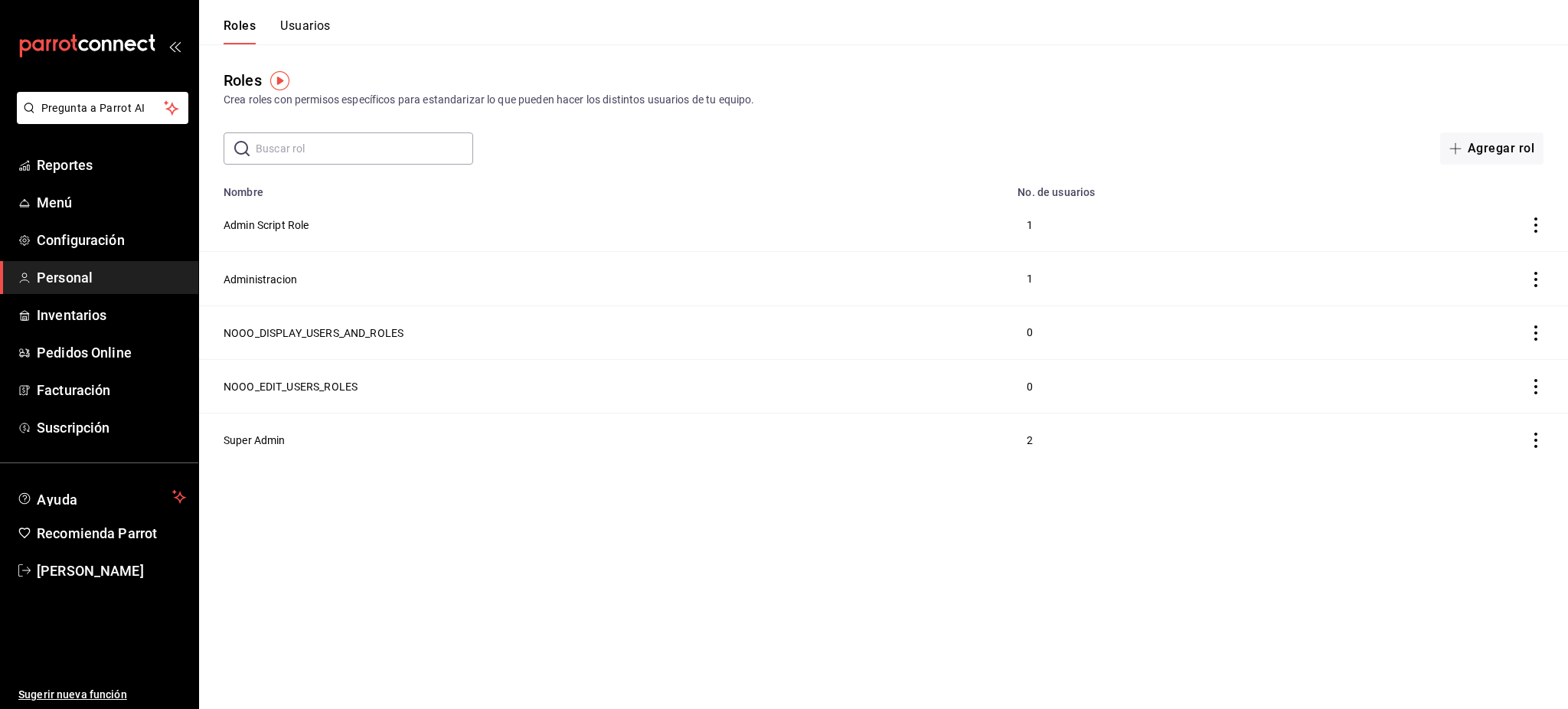
click at [304, 16] on div "Roles Usuarios" at bounding box center [264, 22] width 132 height 44
click at [311, 28] on button "Usuarios" at bounding box center [305, 31] width 50 height 26
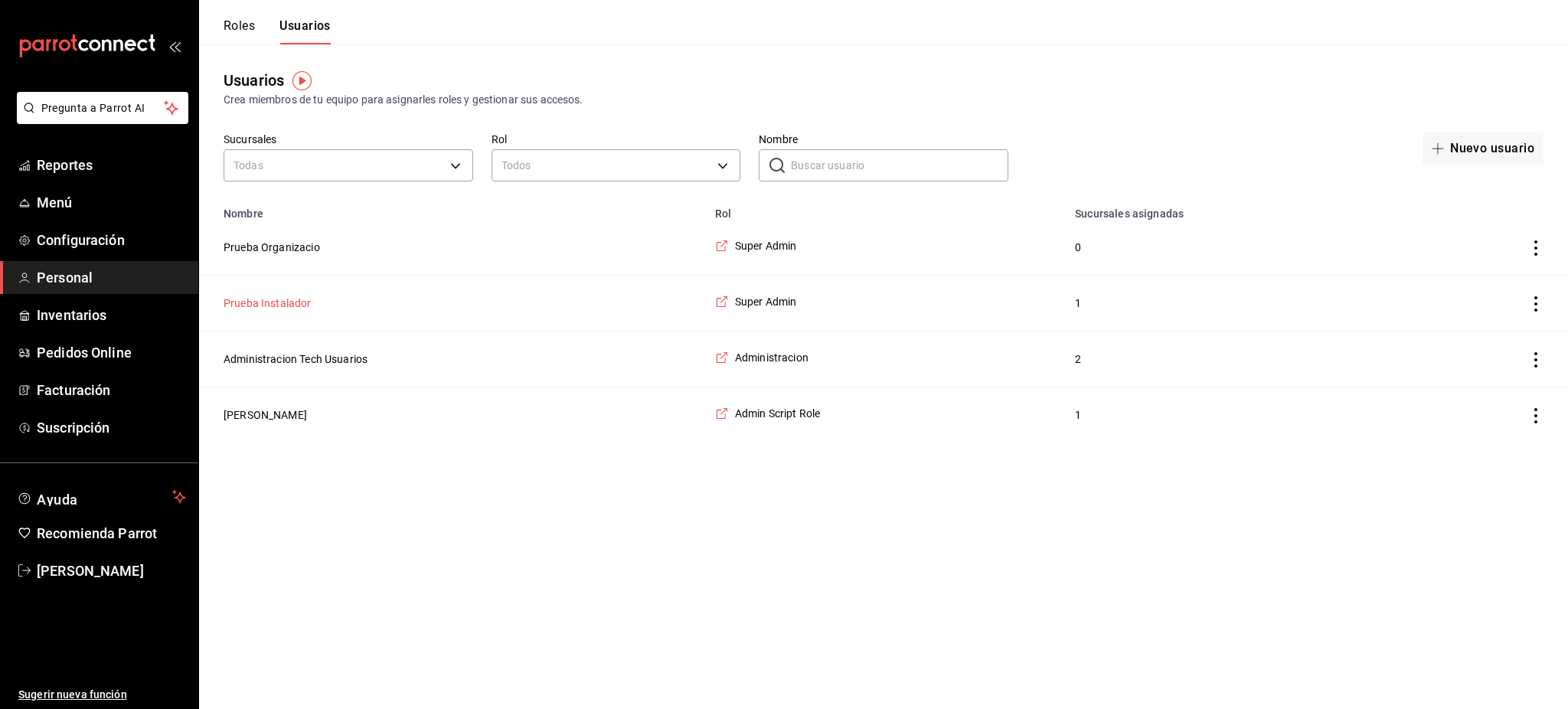
click at [251, 307] on button "Prueba Instalador" at bounding box center [268, 303] width 88 height 15
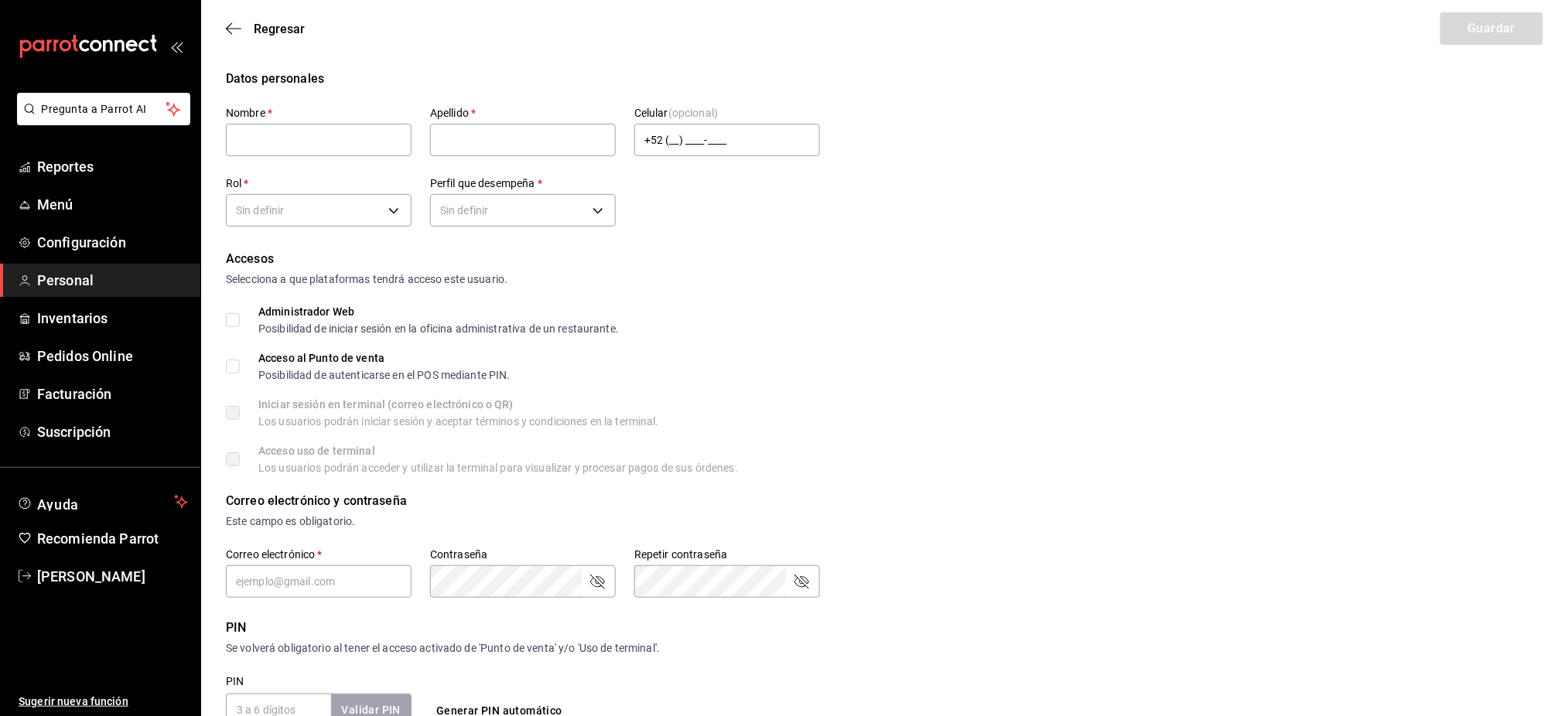
click at [284, 38] on div "Regresar Guardar" at bounding box center [884, 29] width 1367 height 57
click at [283, 36] on div "Regresar Guardar" at bounding box center [884, 29] width 1367 height 57
click at [281, 33] on span "Regresar" at bounding box center [279, 29] width 51 height 14
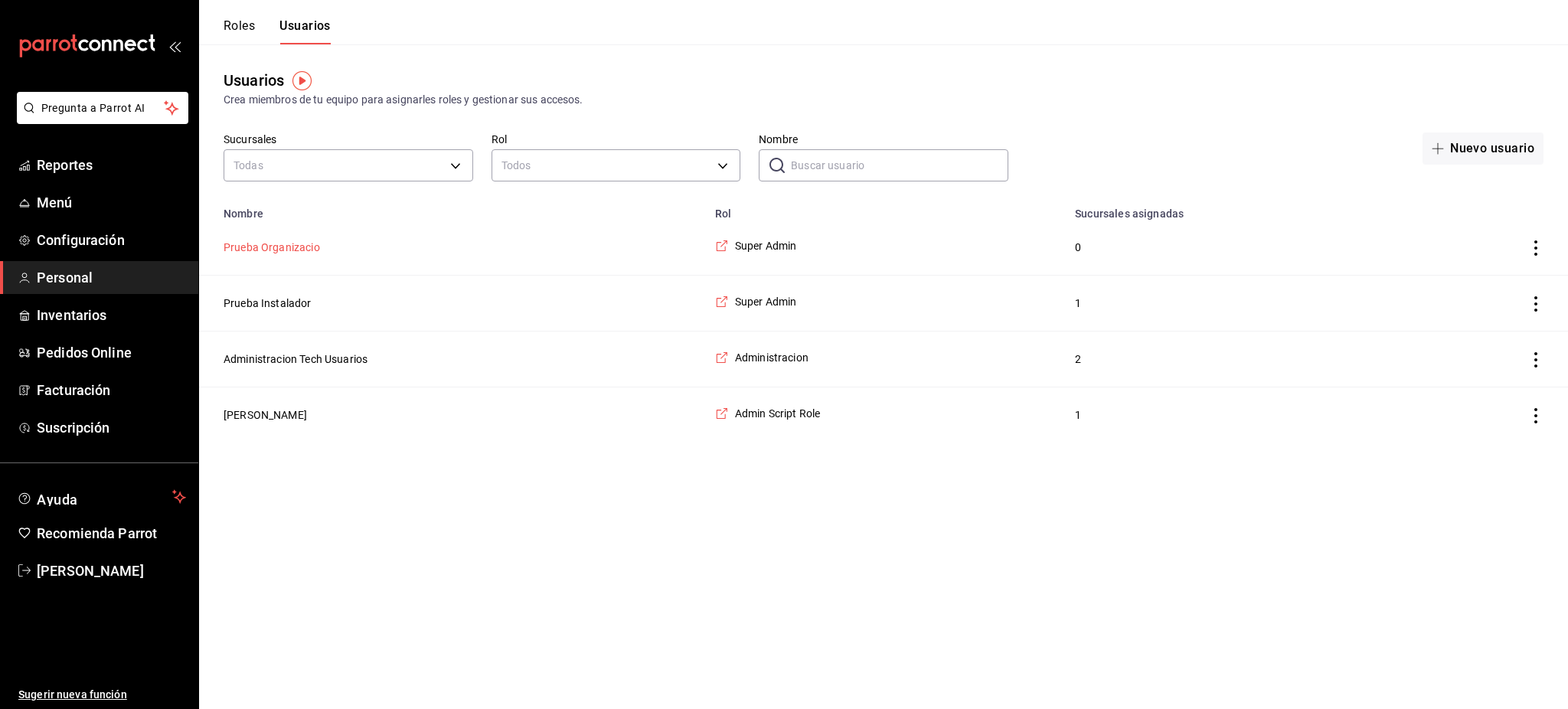
click at [304, 244] on button "Prueba Organizacio" at bounding box center [272, 247] width 96 height 15
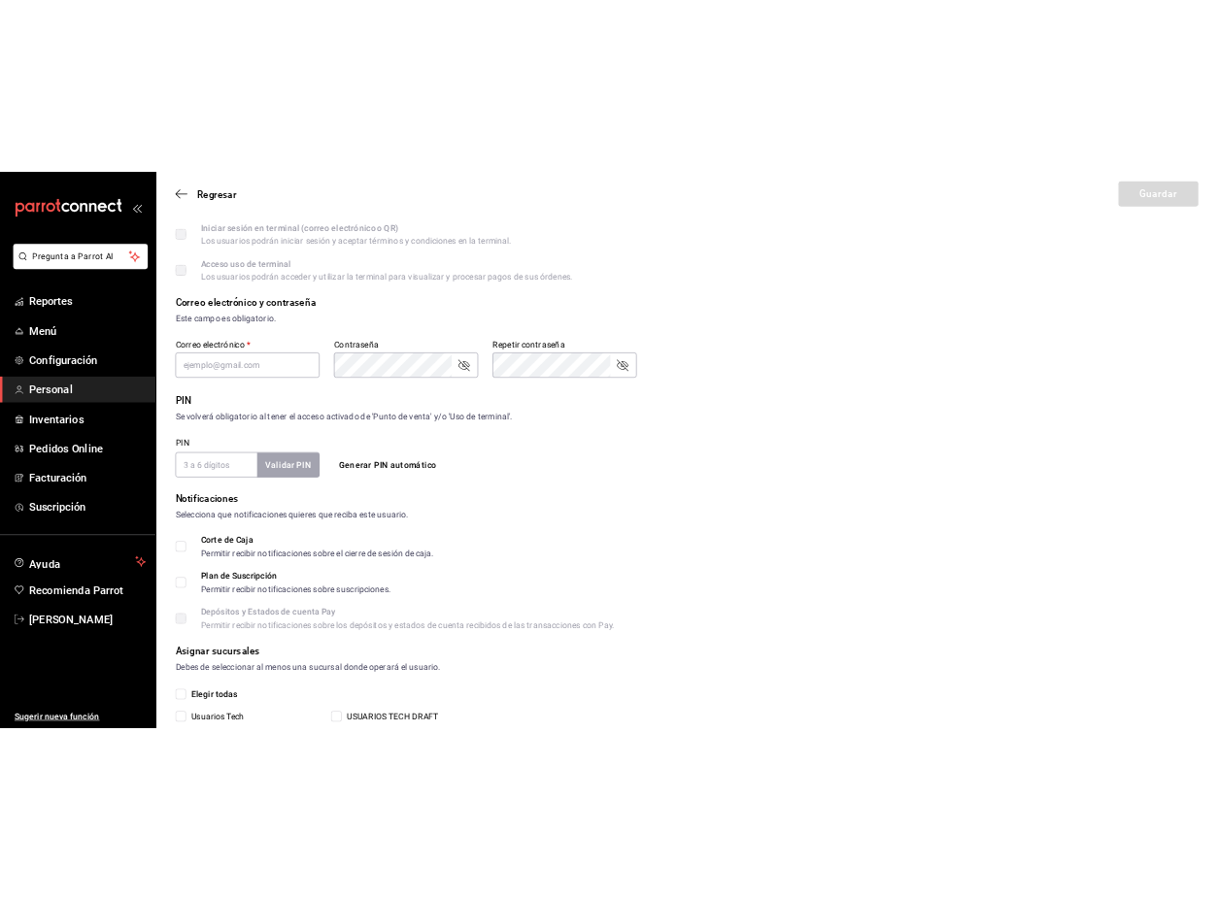
scroll to position [495, 0]
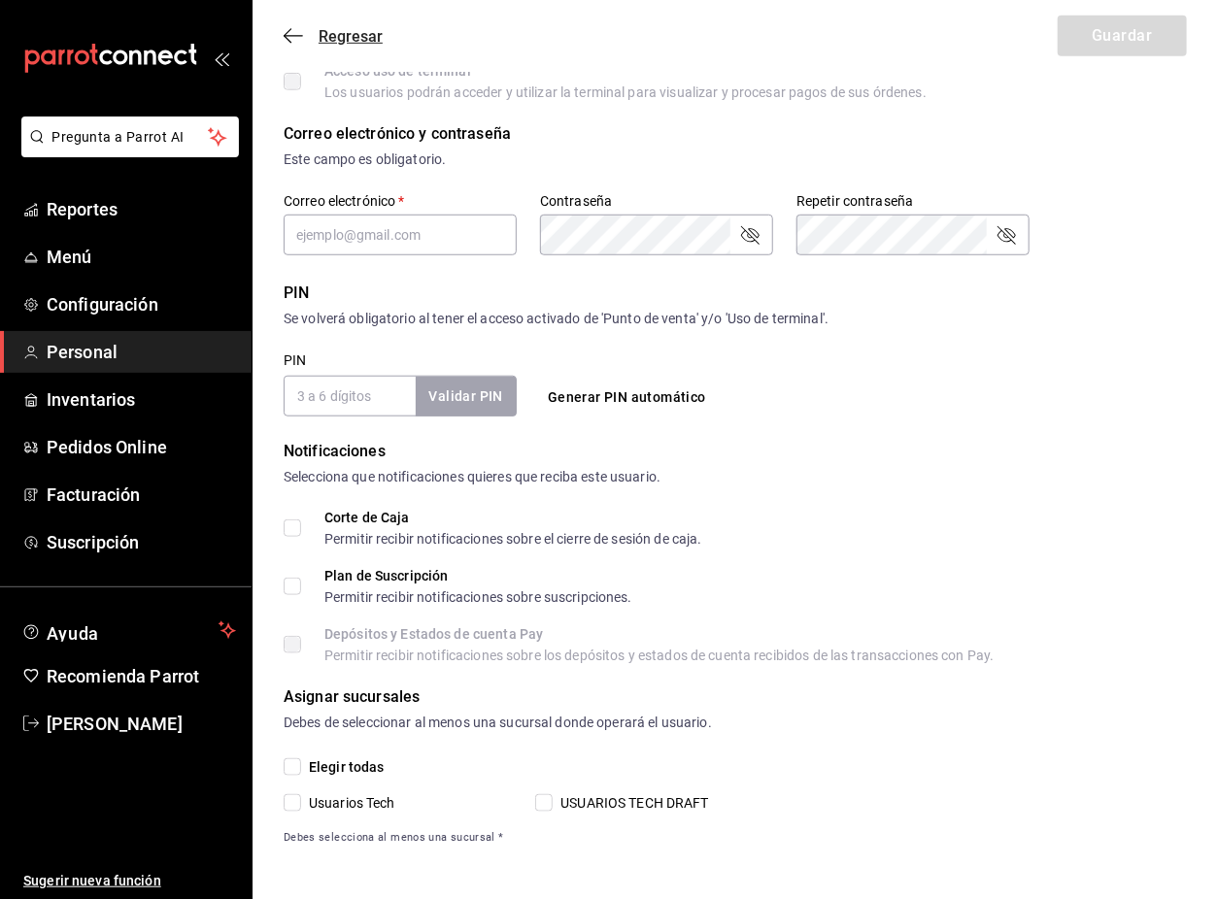
drag, startPoint x: 340, startPoint y: 17, endPoint x: 352, endPoint y: 38, distance: 24.8
click at [342, 20] on div "Regresar Guardar" at bounding box center [734, 36] width 965 height 72
click at [353, 42] on span "Regresar" at bounding box center [350, 36] width 64 height 18
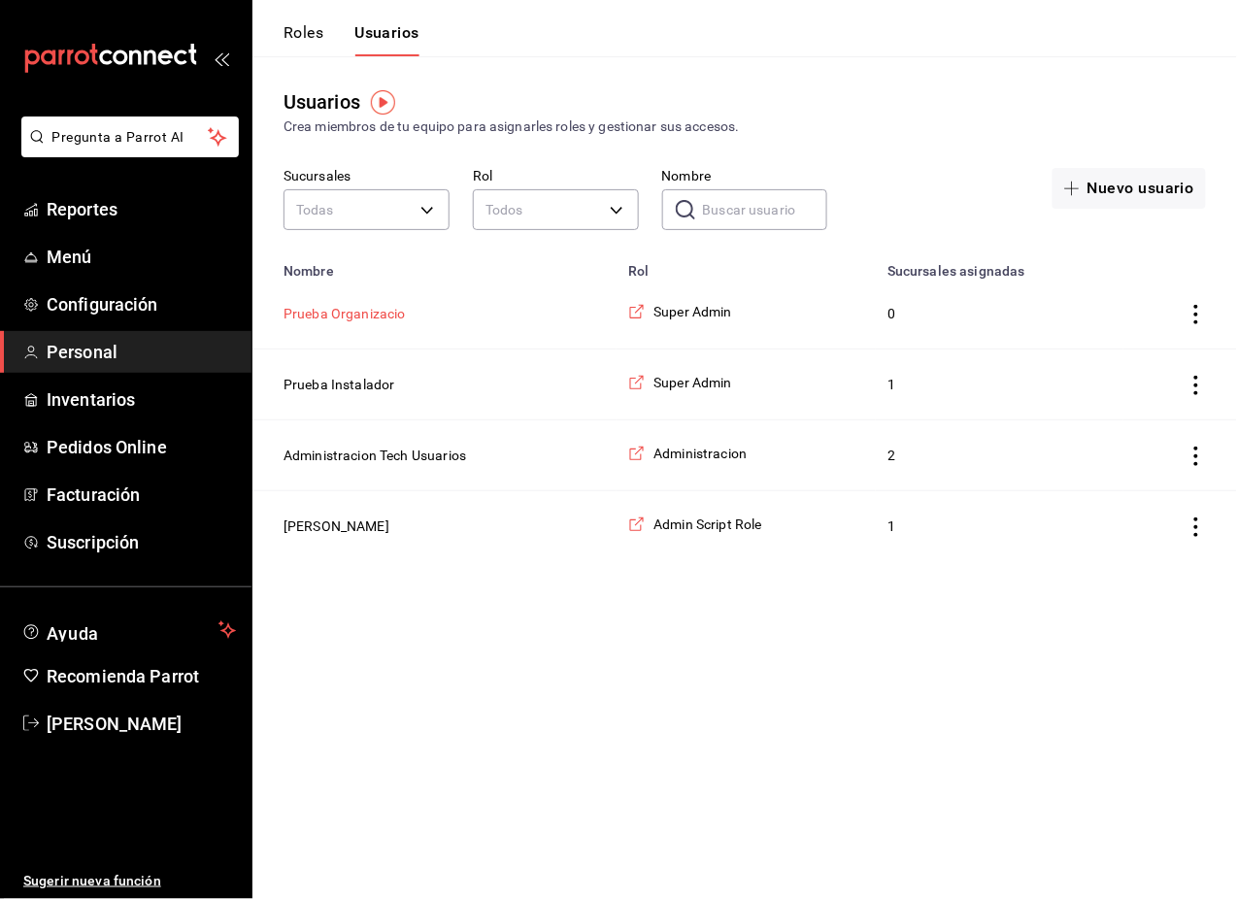
click at [370, 318] on button "Prueba Organizacio" at bounding box center [345, 313] width 122 height 19
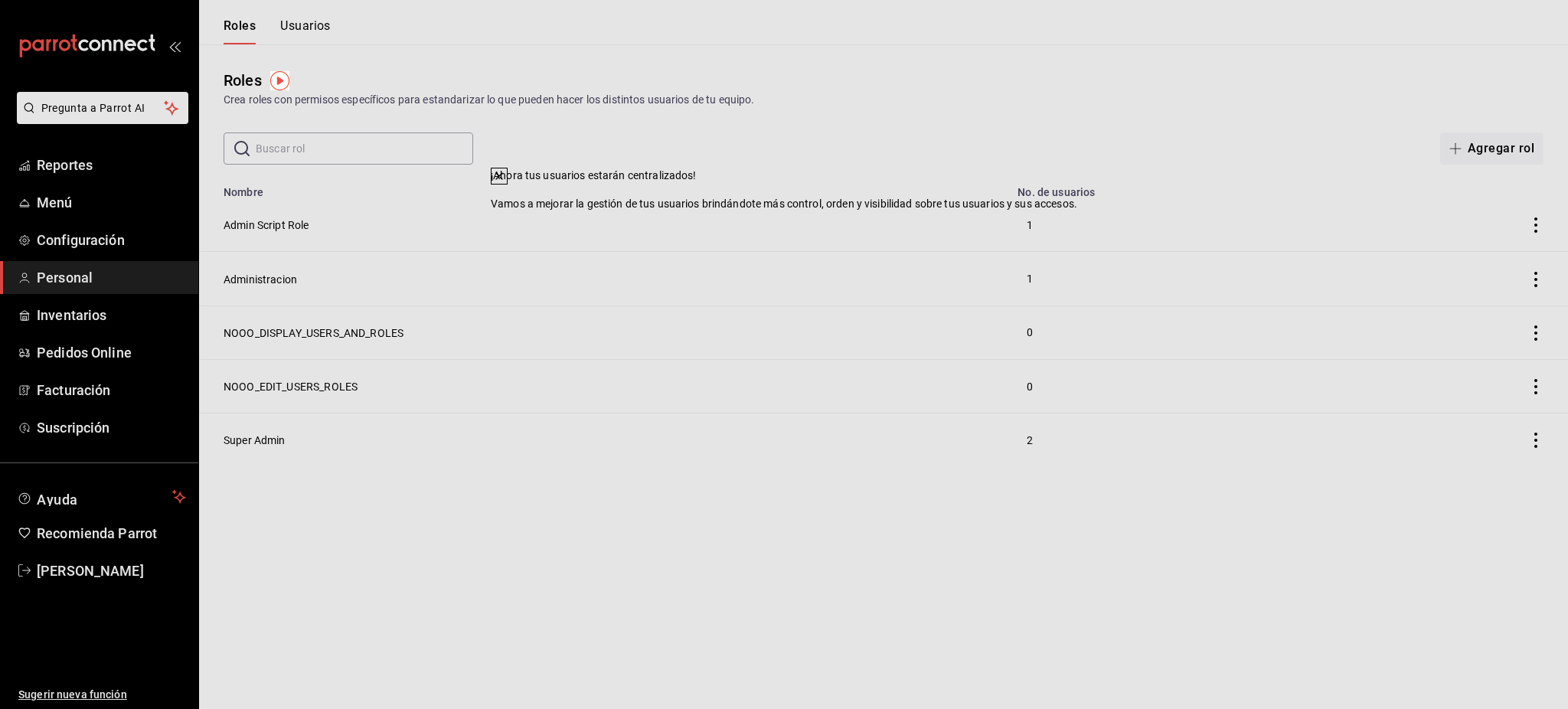
click at [508, 185] on button at bounding box center [498, 176] width 17 height 17
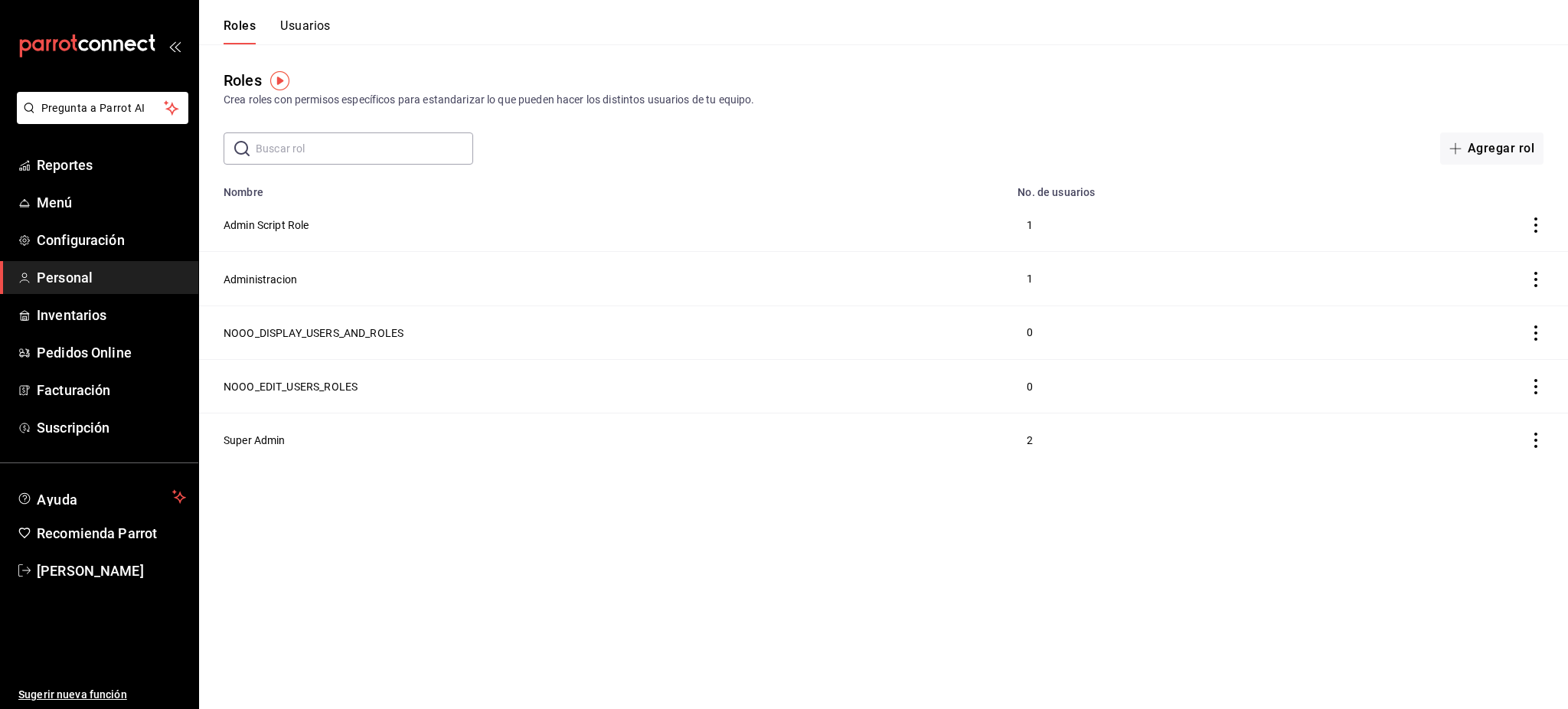
click at [308, 34] on button "Usuarios" at bounding box center [305, 31] width 50 height 26
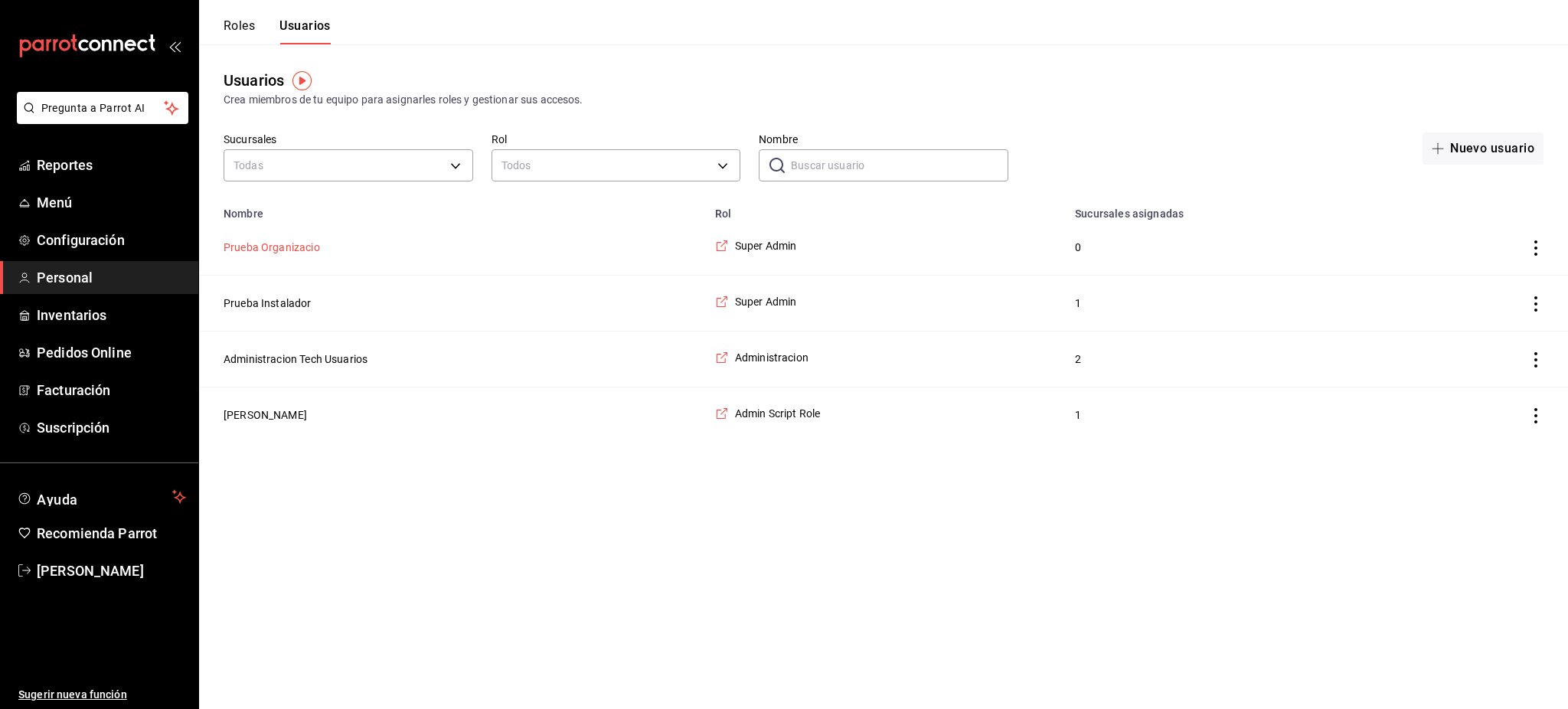
click at [309, 247] on button "Prueba Organizacio" at bounding box center [272, 247] width 96 height 15
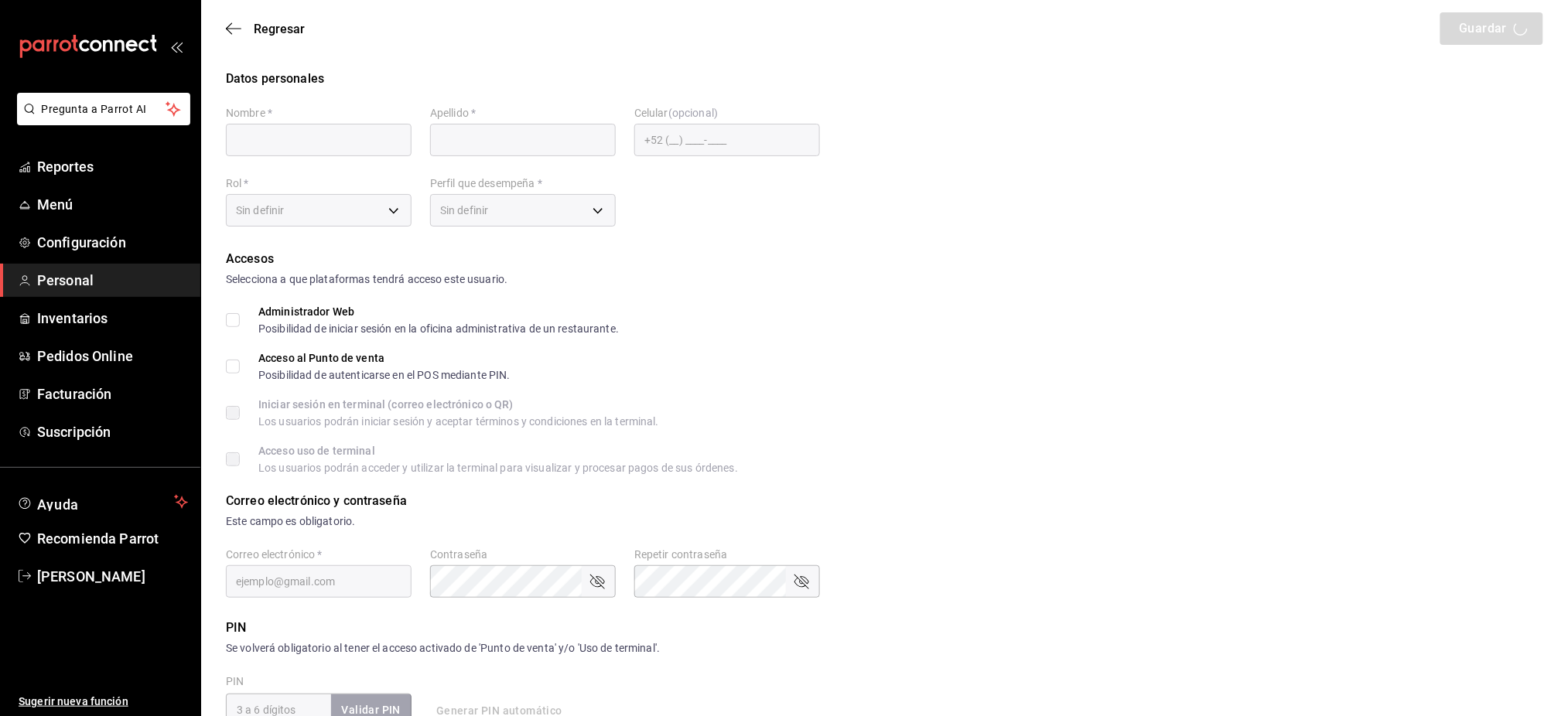
drag, startPoint x: 807, startPoint y: 295, endPoint x: 902, endPoint y: 704, distance: 419.9
click at [902, 704] on div "PIN Se volverá obligatorio al tener el acceso activado de 'Punto de venta' y/o …" at bounding box center [885, 672] width 1318 height 108
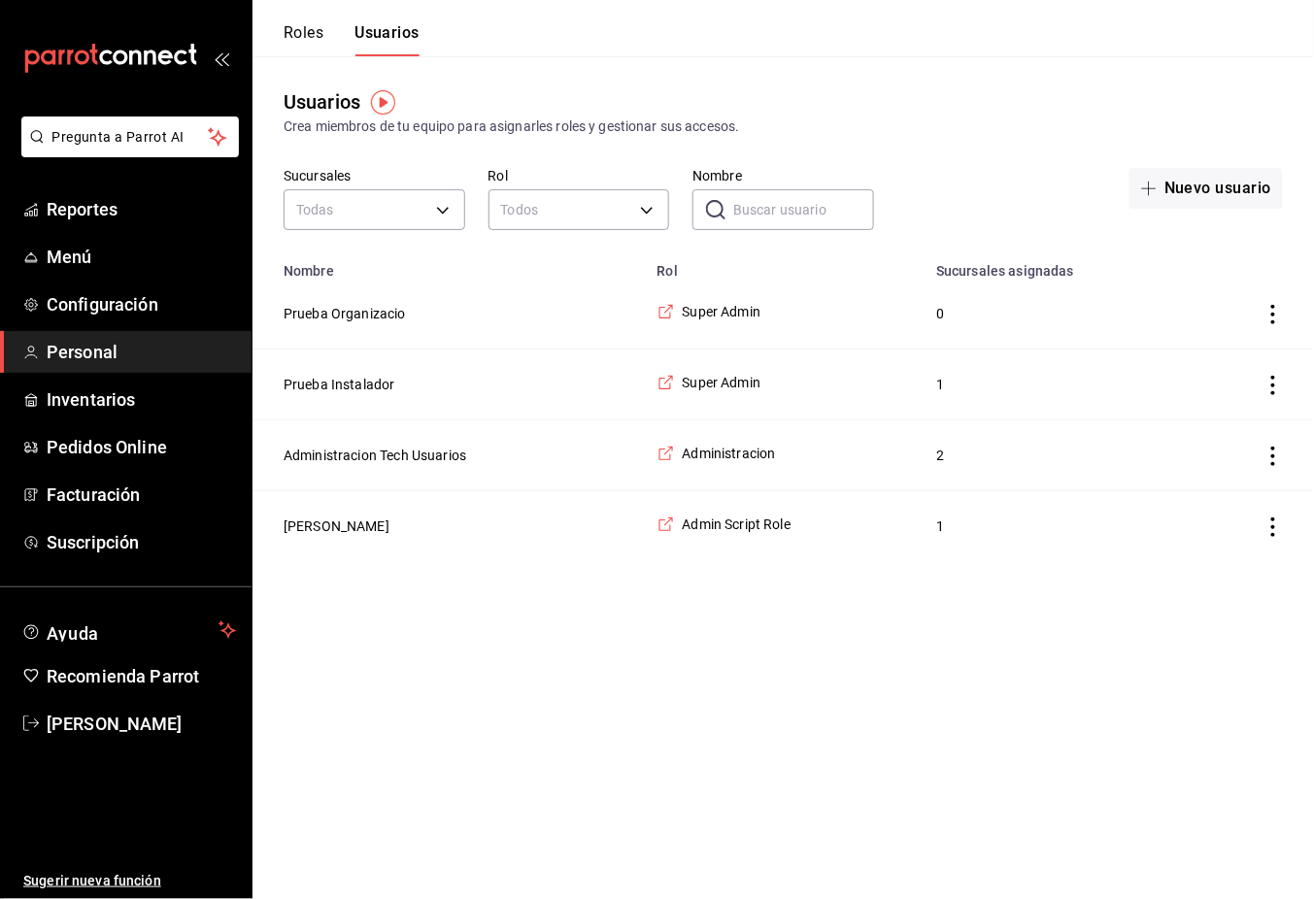
click at [932, 561] on html "Pregunta a Parrot AI Reportes Menú Configuración Personal Inventarios Pedidos O…" at bounding box center [657, 280] width 1314 height 561
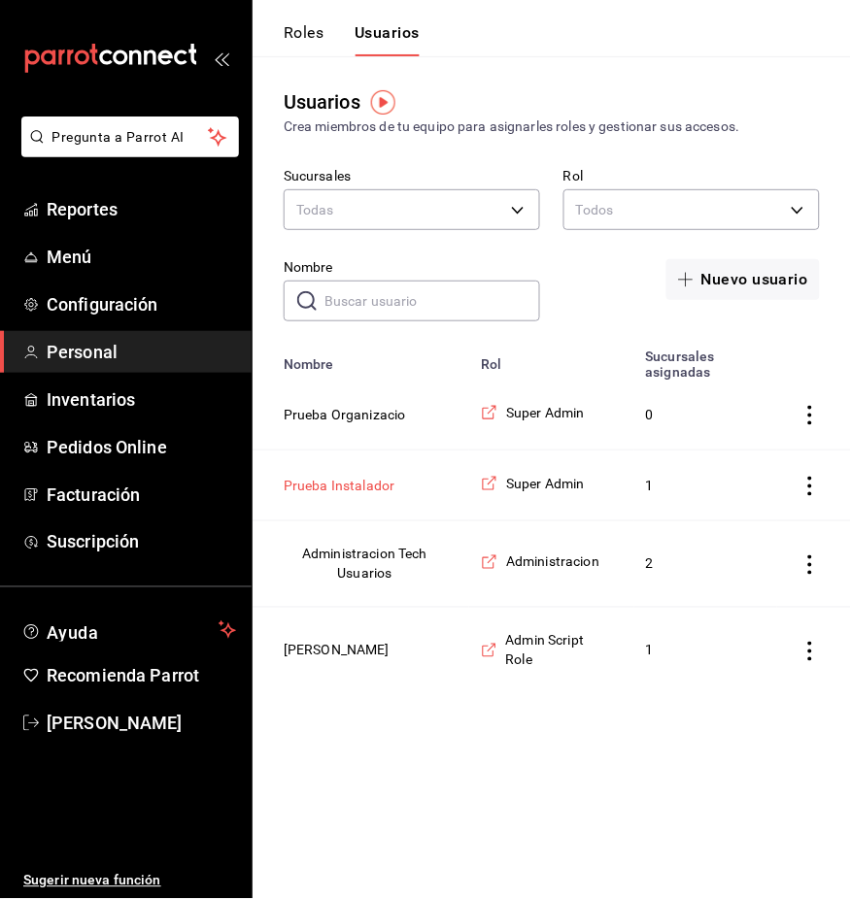
click at [352, 478] on button "Prueba Instalador" at bounding box center [340, 485] width 112 height 19
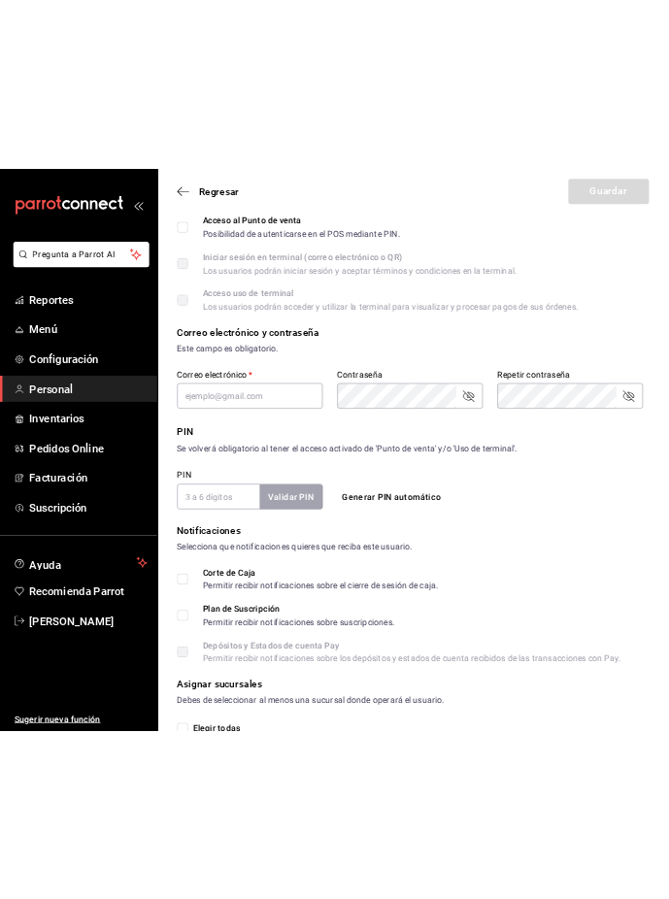
scroll to position [237, 0]
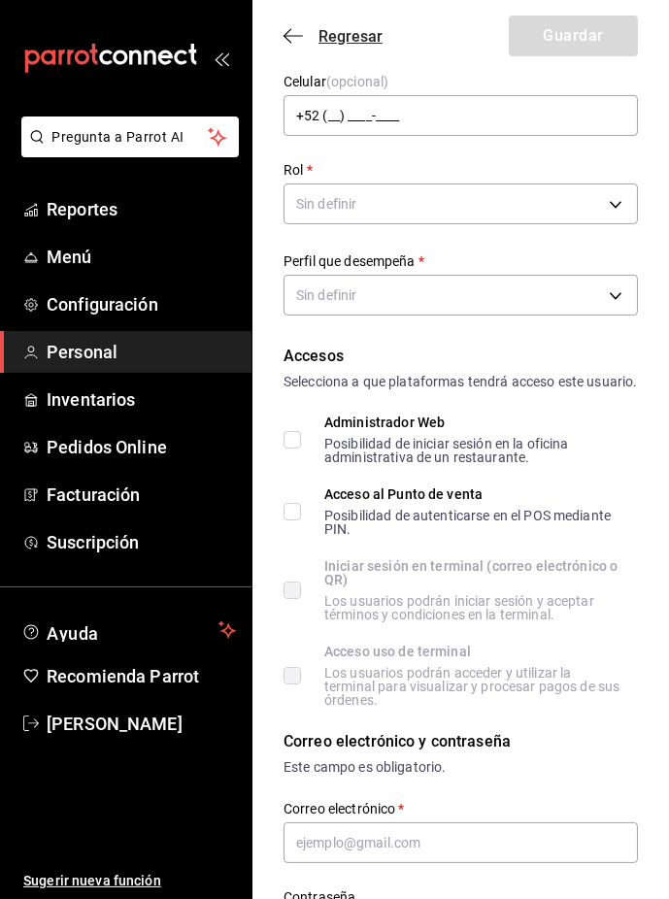
click at [300, 33] on icon "button" at bounding box center [293, 35] width 19 height 17
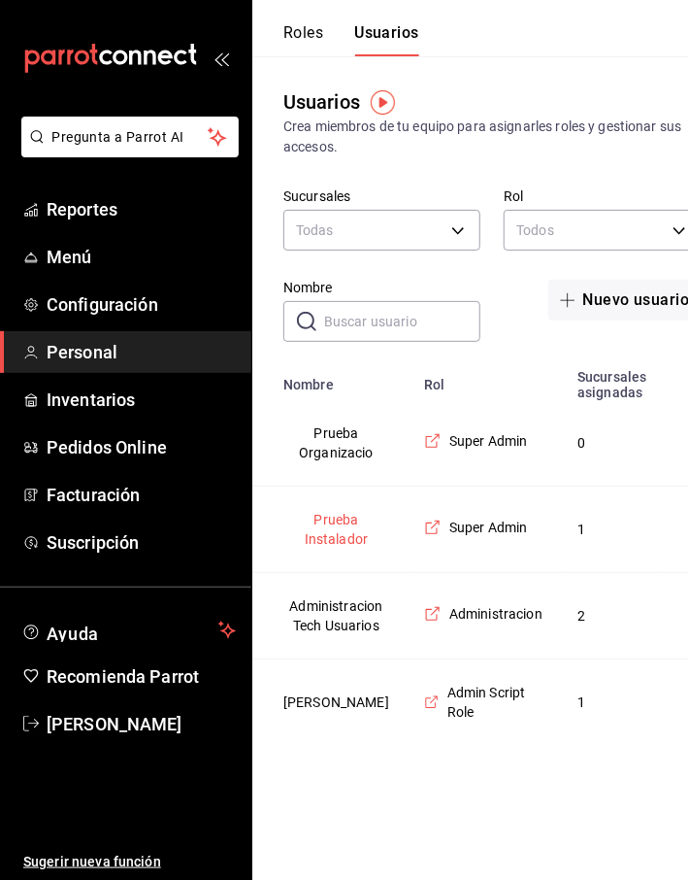
click at [344, 549] on td "Prueba Instalador" at bounding box center [332, 529] width 160 height 86
click at [337, 535] on button "Prueba Instalador" at bounding box center [337, 529] width 106 height 39
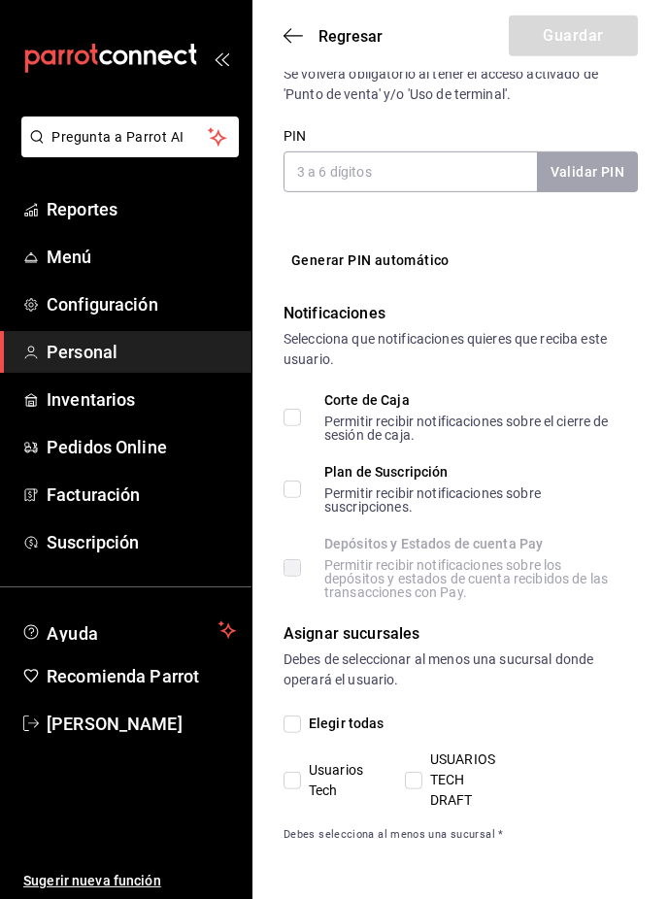
scroll to position [1279, 0]
click at [319, 24] on div "Regresar Guardar" at bounding box center [460, 36] width 417 height 72
click at [336, 32] on span "Regresar" at bounding box center [350, 36] width 64 height 18
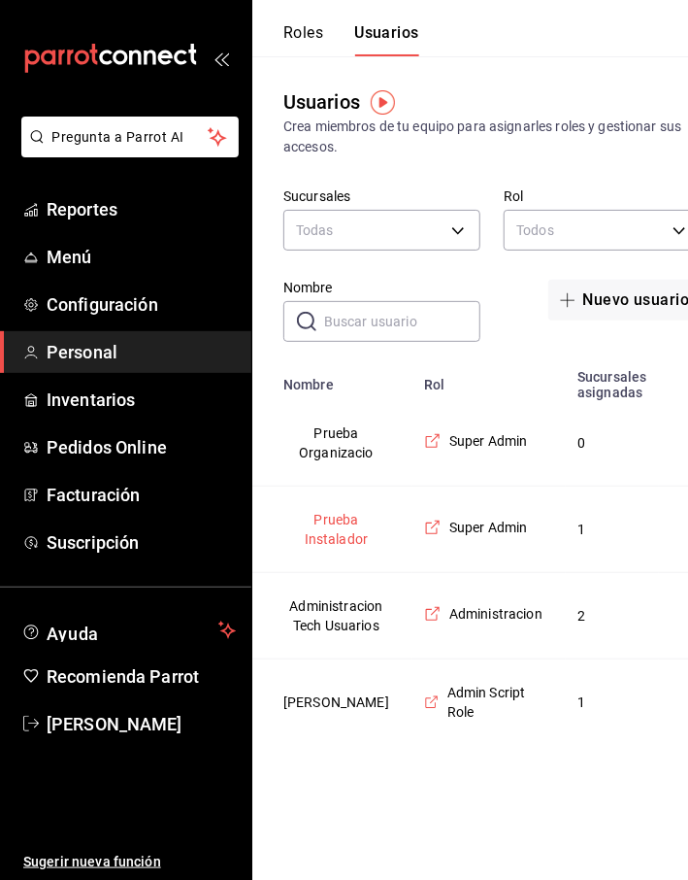
click at [344, 534] on button "Prueba Instalador" at bounding box center [337, 529] width 106 height 39
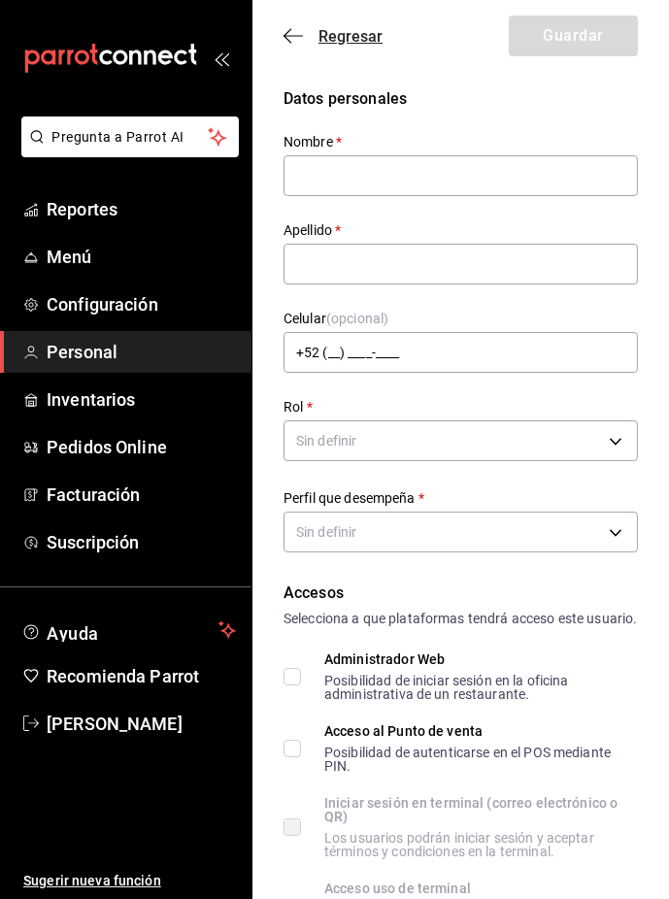
click at [301, 33] on icon "button" at bounding box center [293, 35] width 19 height 17
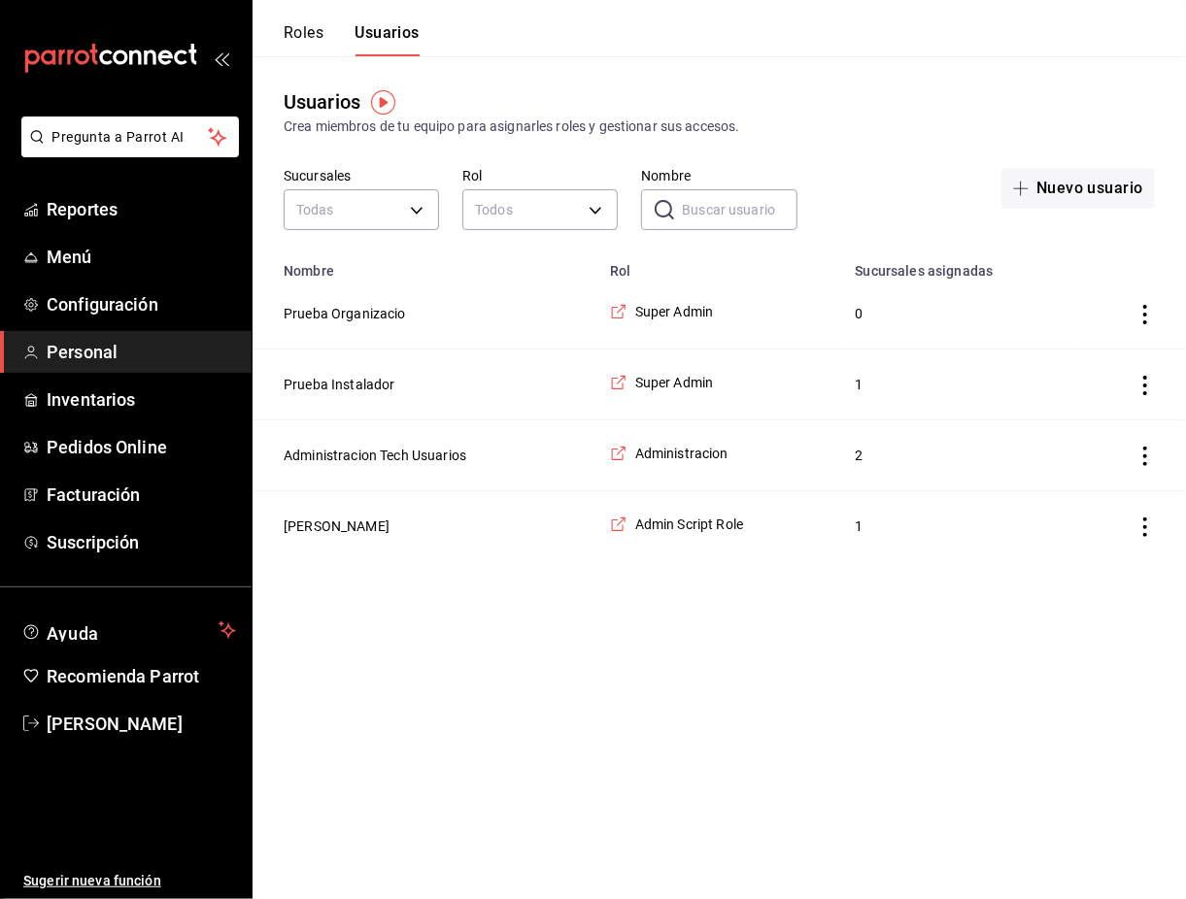
click at [816, 561] on html "Pregunta a Parrot AI Reportes Menú Configuración Personal Inventarios Pedidos O…" at bounding box center [593, 280] width 1186 height 561
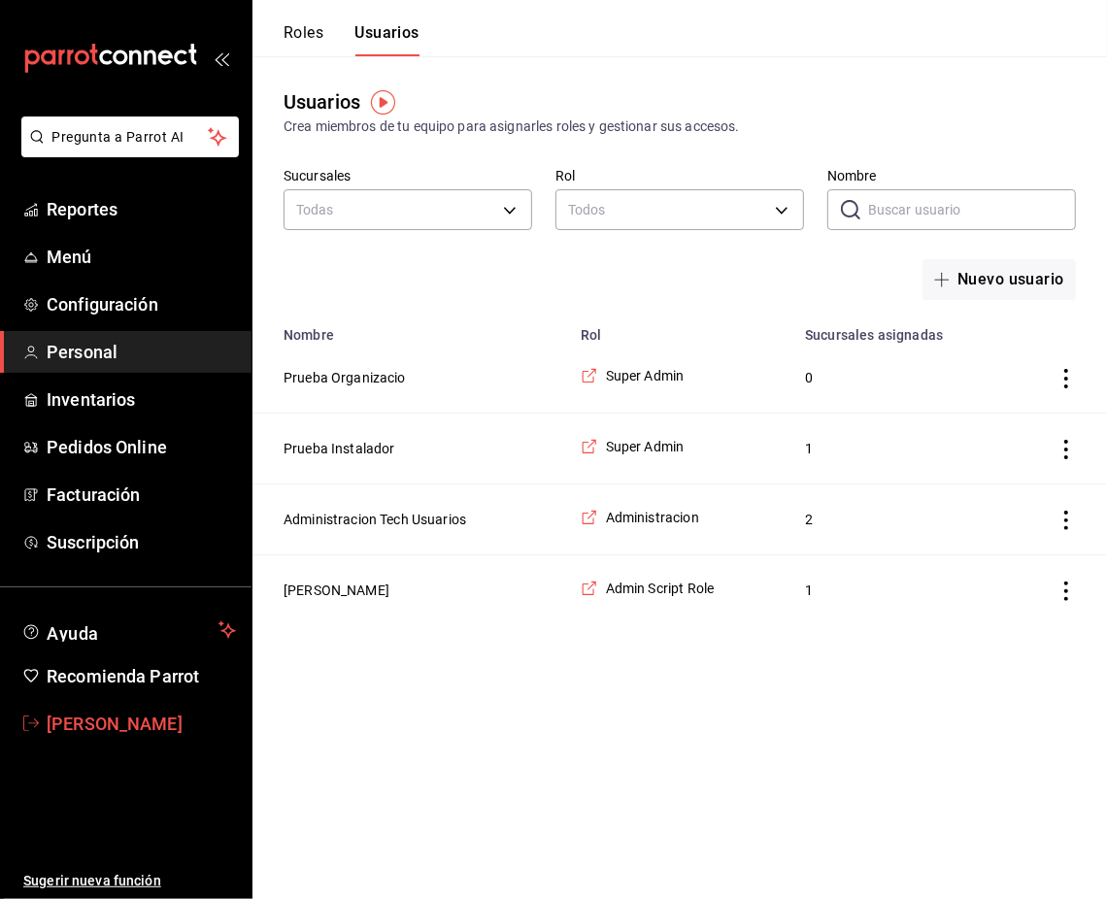
click at [84, 723] on span "[PERSON_NAME]" at bounding box center [141, 724] width 189 height 26
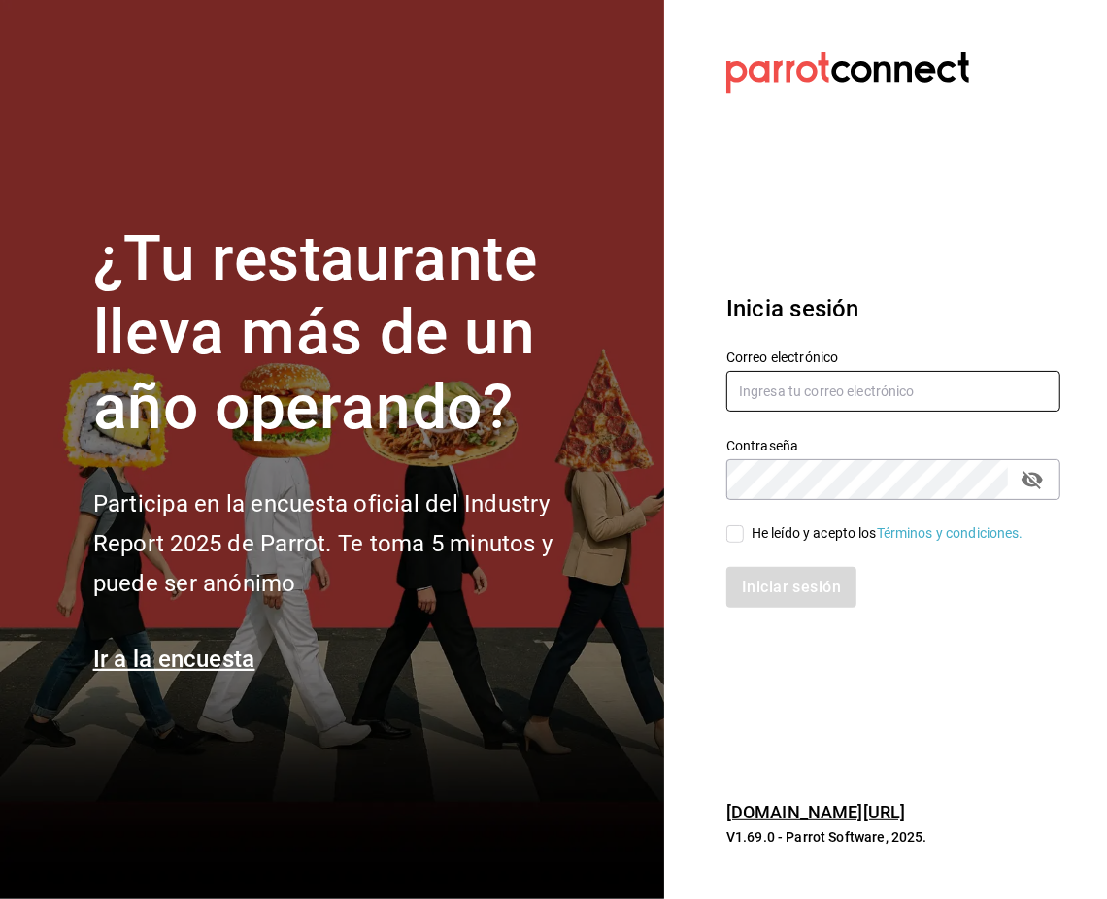
click at [850, 402] on input "text" at bounding box center [893, 391] width 334 height 41
type input "[EMAIL_ADDRESS][PERSON_NAME][DOMAIN_NAME]"
click at [850, 488] on icon "passwordField" at bounding box center [1031, 479] width 23 height 23
click at [756, 528] on div "He leído y acepto los Términos y condiciones." at bounding box center [888, 533] width 272 height 20
click at [744, 528] on input "He leído y acepto los Términos y condiciones." at bounding box center [734, 533] width 17 height 17
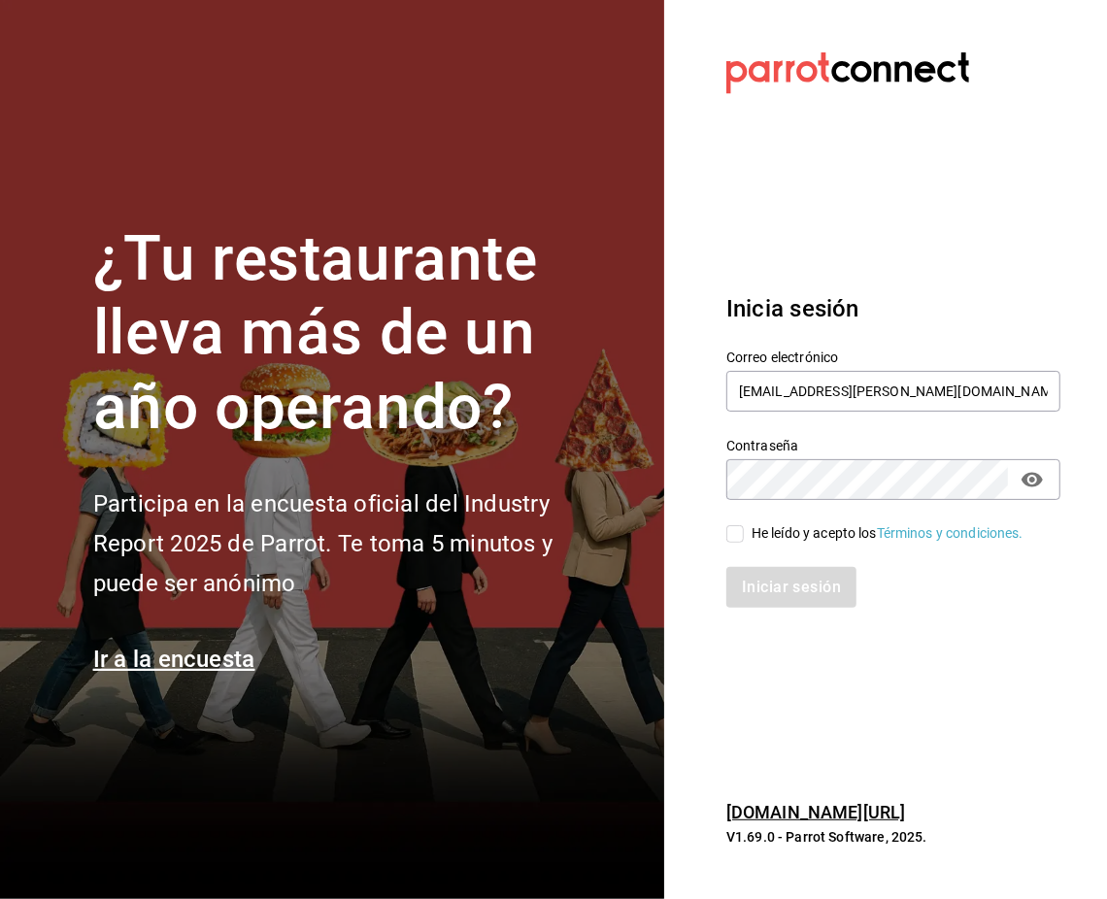
checkbox input "true"
click at [796, 599] on button "Iniciar sesión" at bounding box center [792, 587] width 132 height 41
